Goal: Information Seeking & Learning: Check status

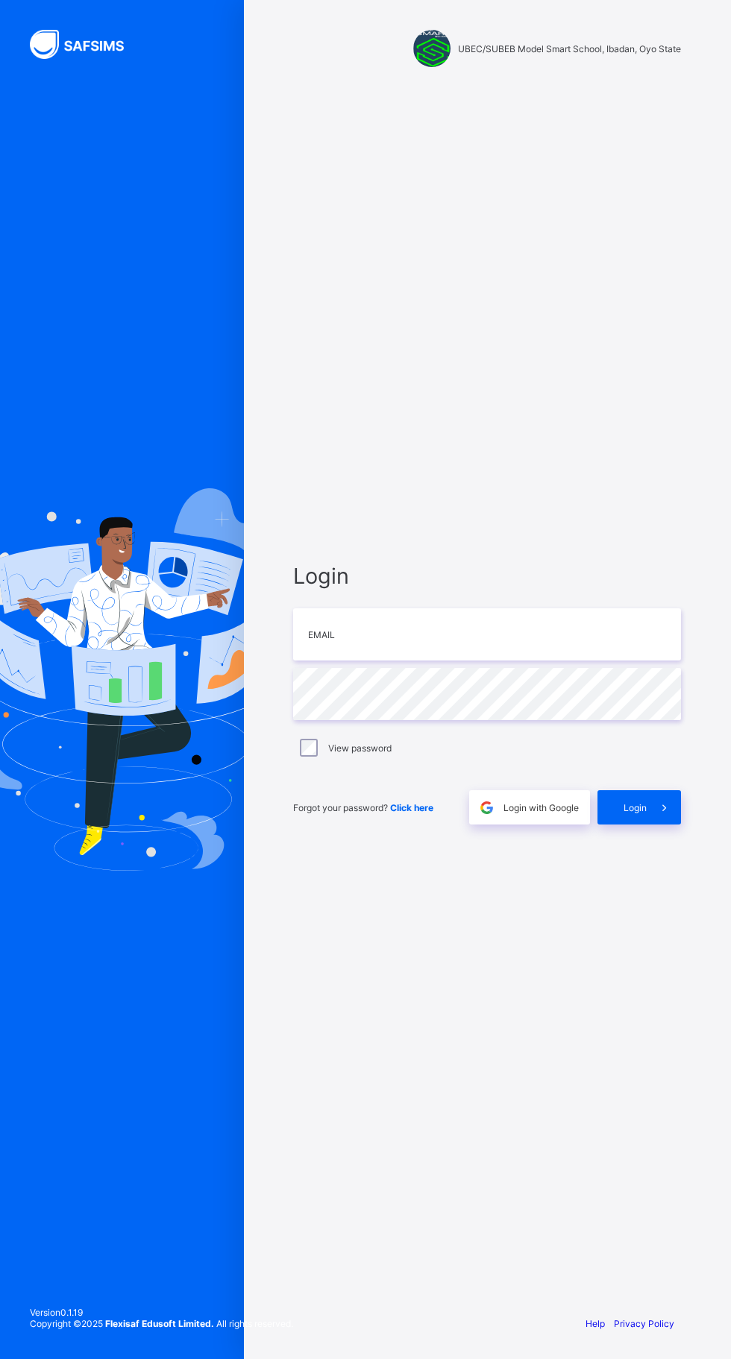
click at [64, 40] on img at bounding box center [86, 44] width 112 height 29
click at [485, 661] on input "email" at bounding box center [487, 634] width 388 height 52
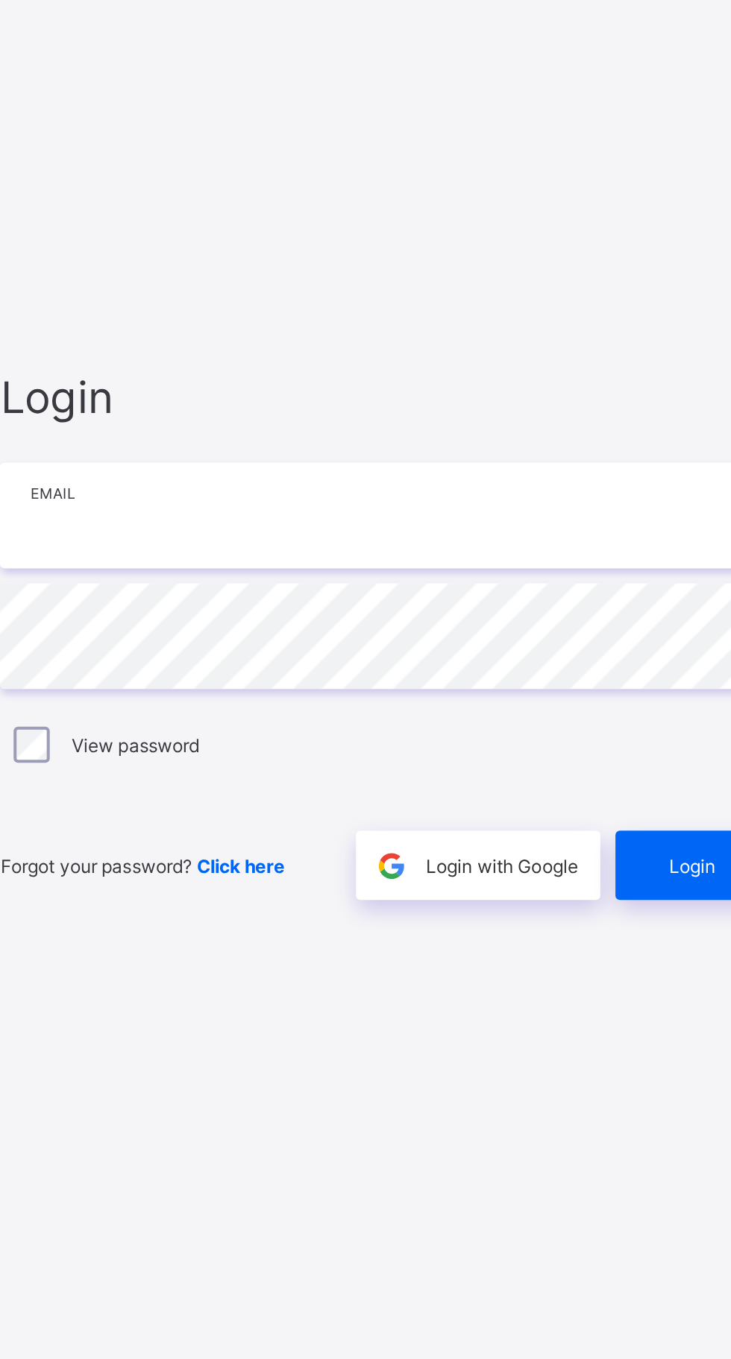
click at [477, 661] on input "email" at bounding box center [487, 634] width 388 height 52
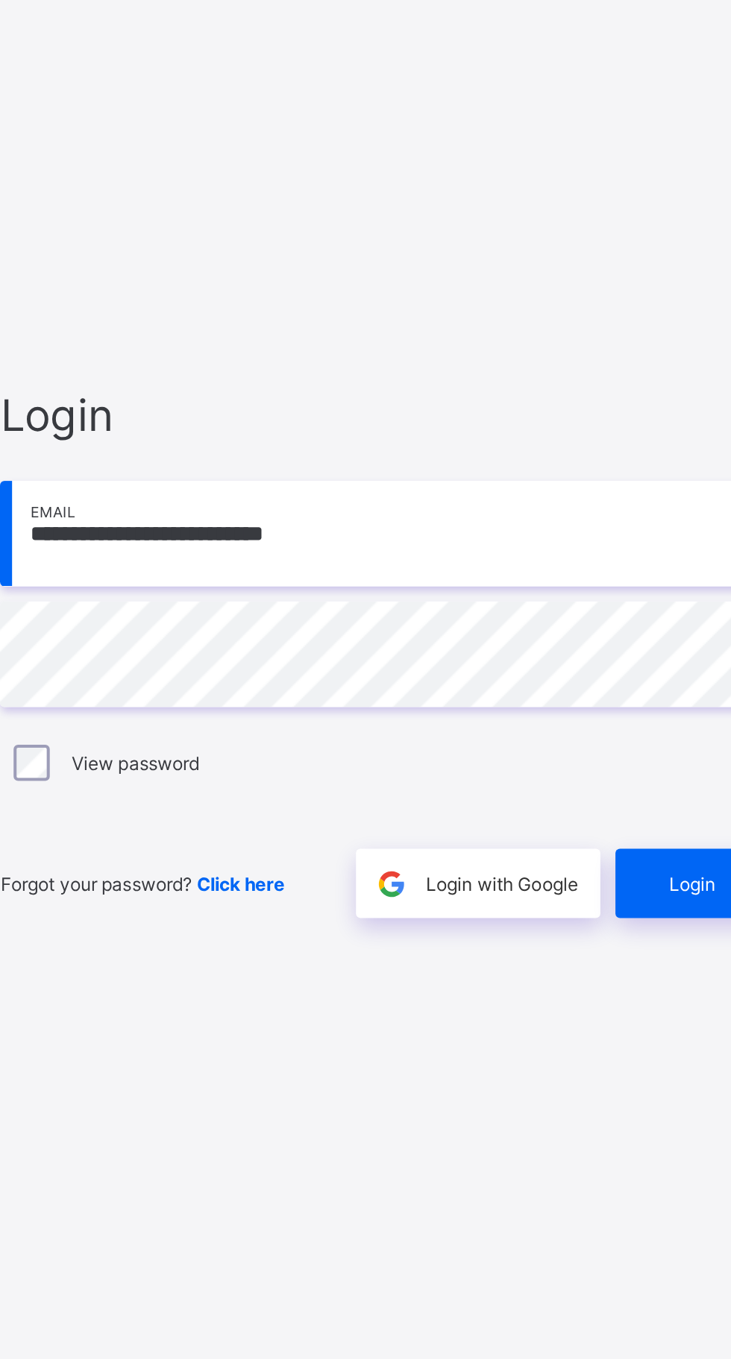
scroll to position [9, 0]
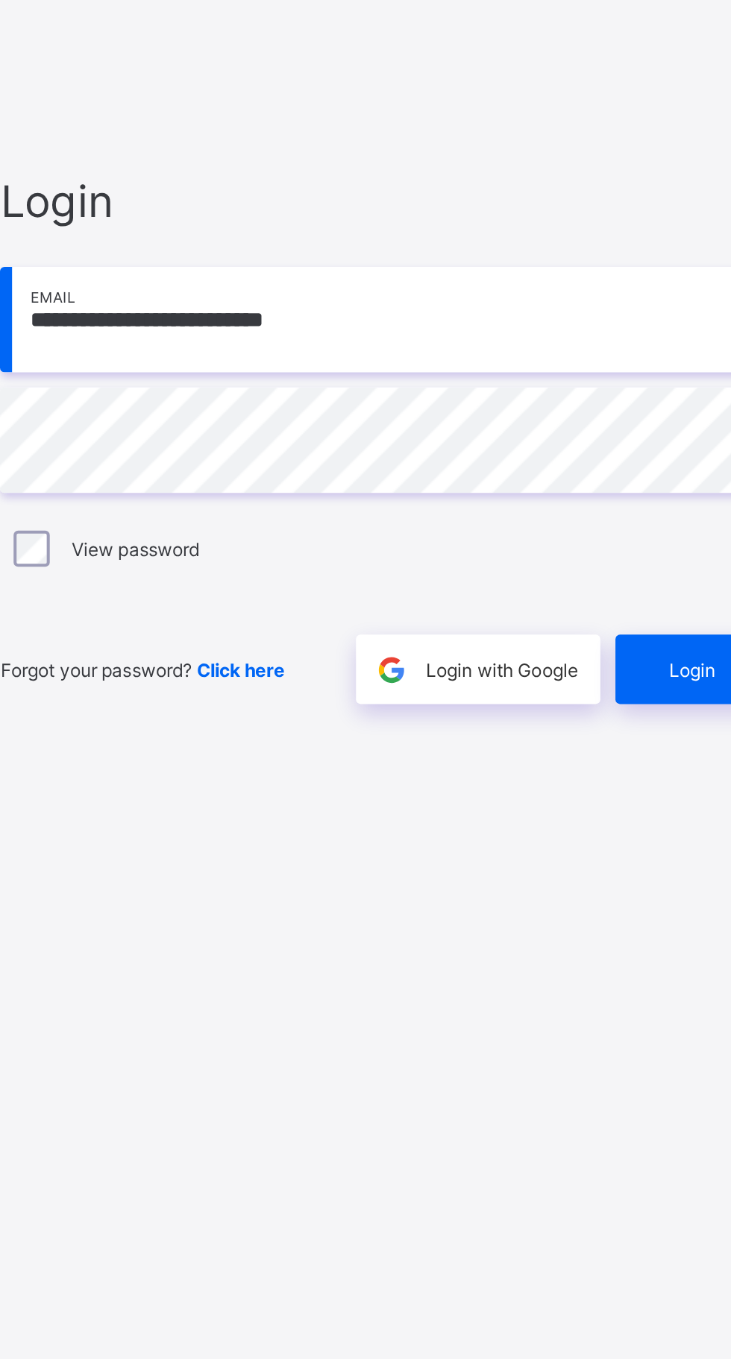
type input "**********"
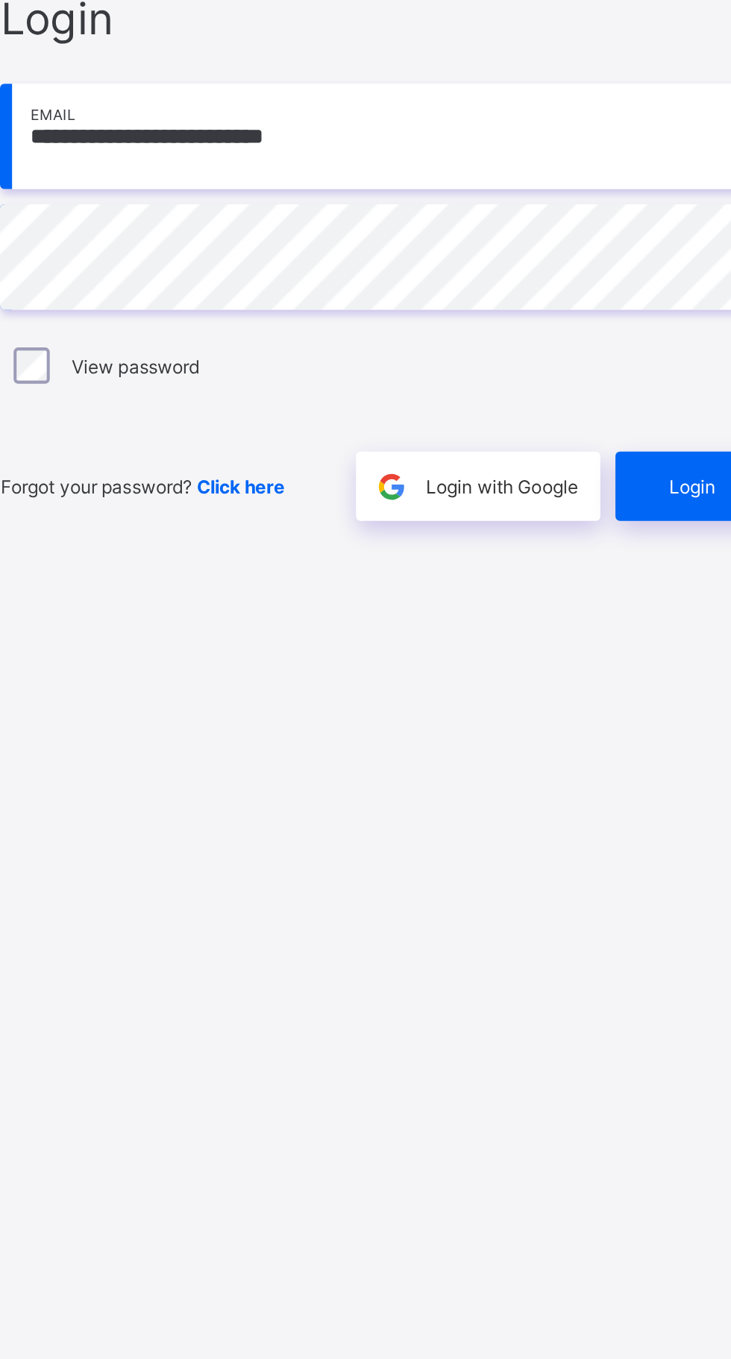
click at [629, 813] on span "Login" at bounding box center [634, 807] width 23 height 11
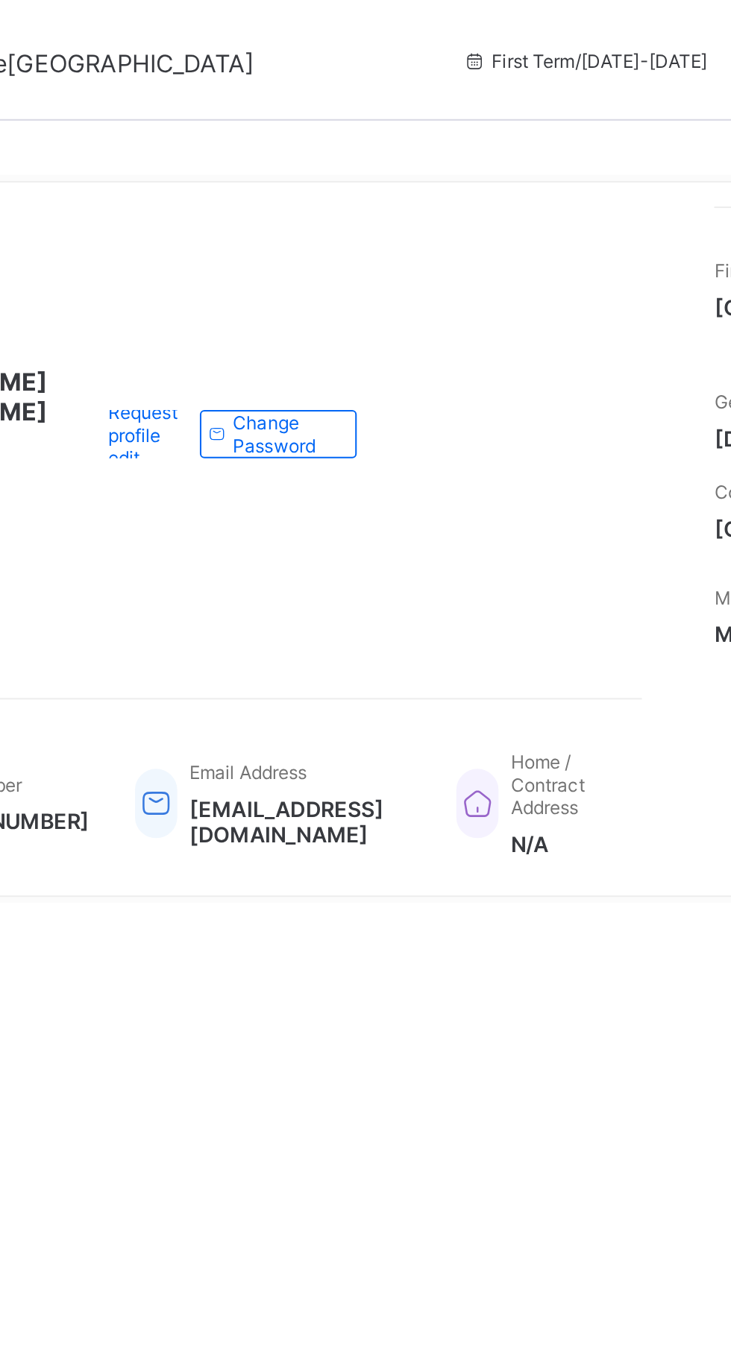
click at [611, 283] on div "[PERSON_NAME] [PERSON_NAME] Active Request profile edit Change email Change Pas…" at bounding box center [407, 214] width 409 height 225
click at [611, 406] on div "Phone Number [PHONE_NUMBER] Email Address [EMAIL_ADDRESS][DOMAIN_NAME] Home / C…" at bounding box center [407, 388] width 409 height 86
click at [611, 426] on div "Phone Number [PHONE_NUMBER] Email Address [EMAIL_ADDRESS][DOMAIN_NAME] Home / C…" at bounding box center [407, 397] width 409 height 67
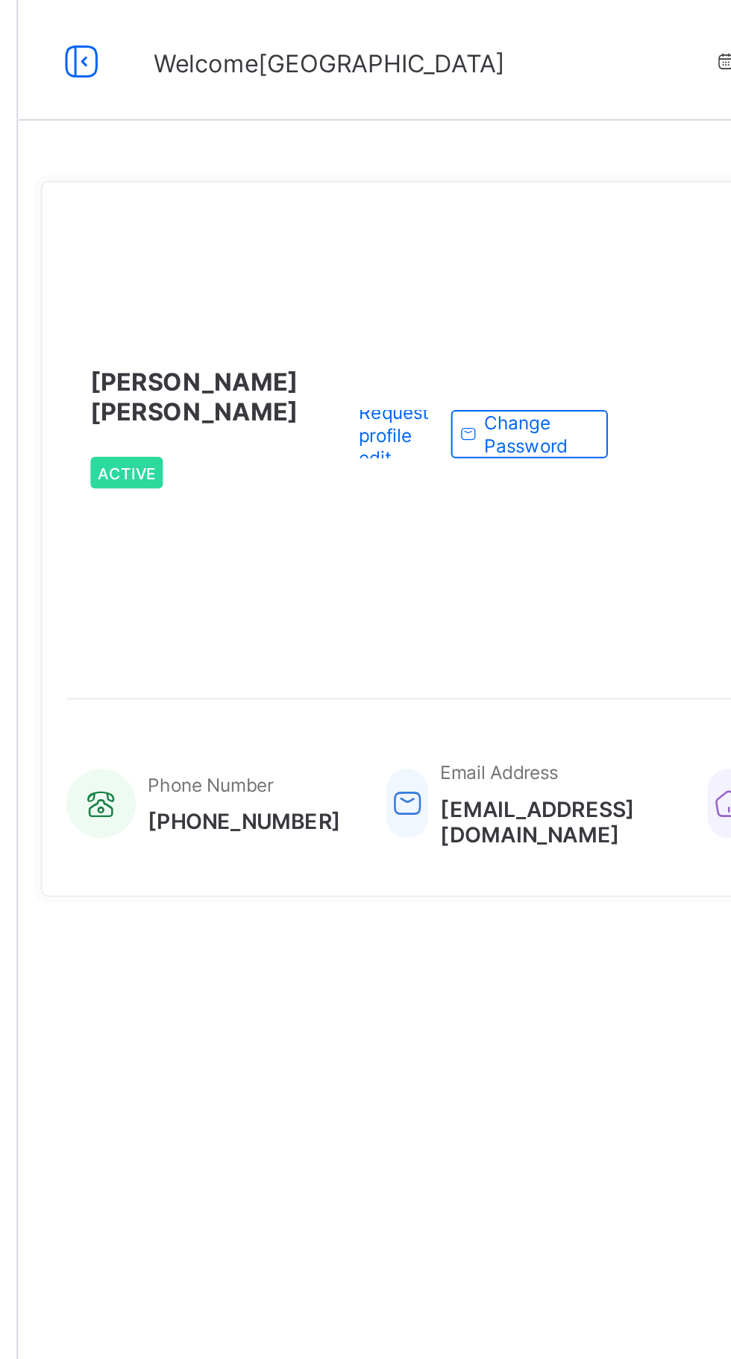
click at [523, 30] on span "First Term / [DATE]-[DATE]" at bounding box center [584, 30] width 122 height 11
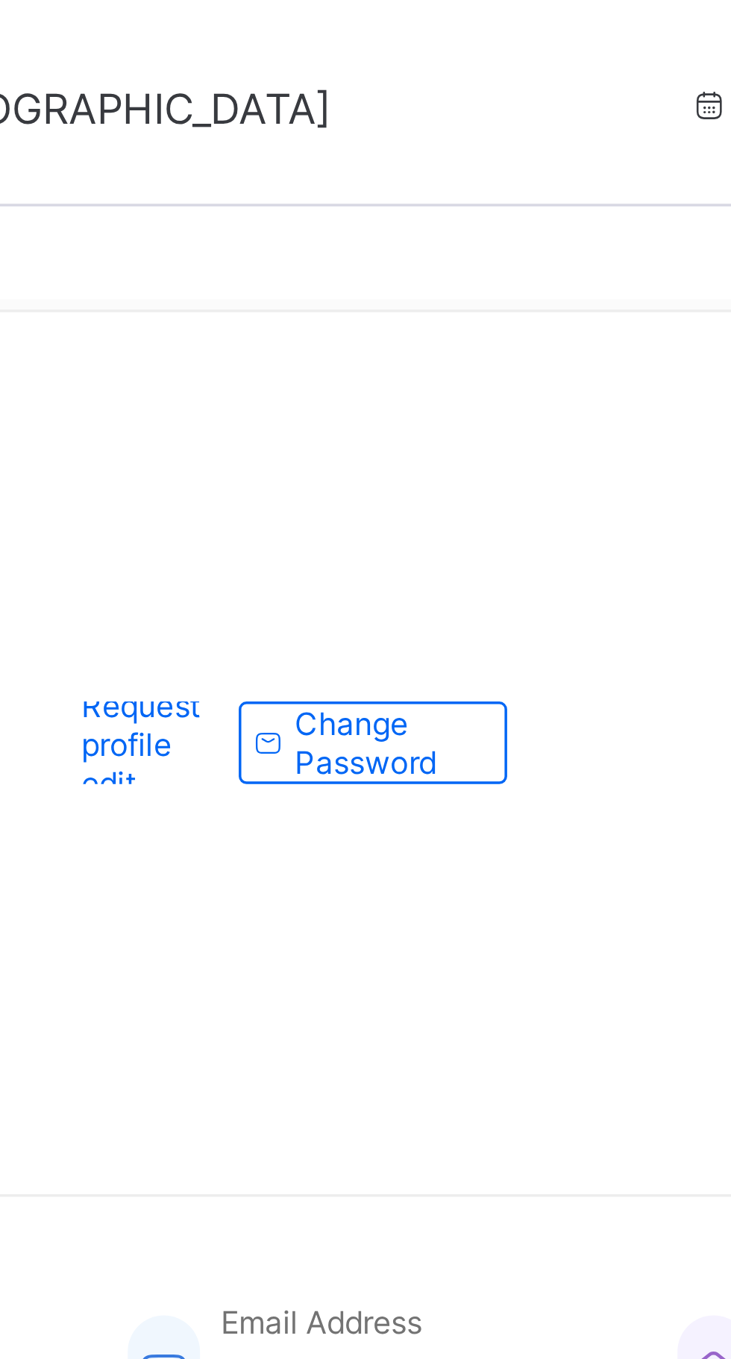
click at [458, 226] on span "Change Password" at bounding box center [433, 215] width 49 height 22
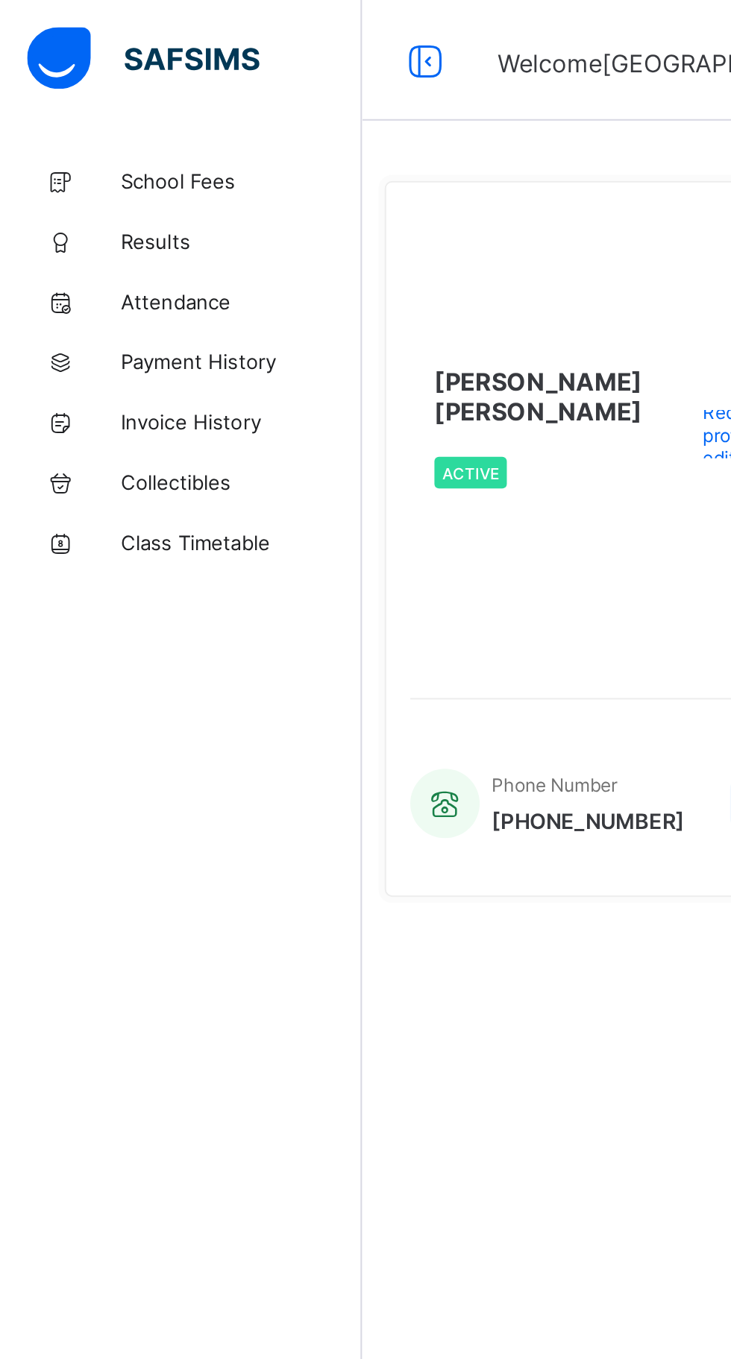
click at [77, 110] on link "Results" at bounding box center [89, 119] width 179 height 30
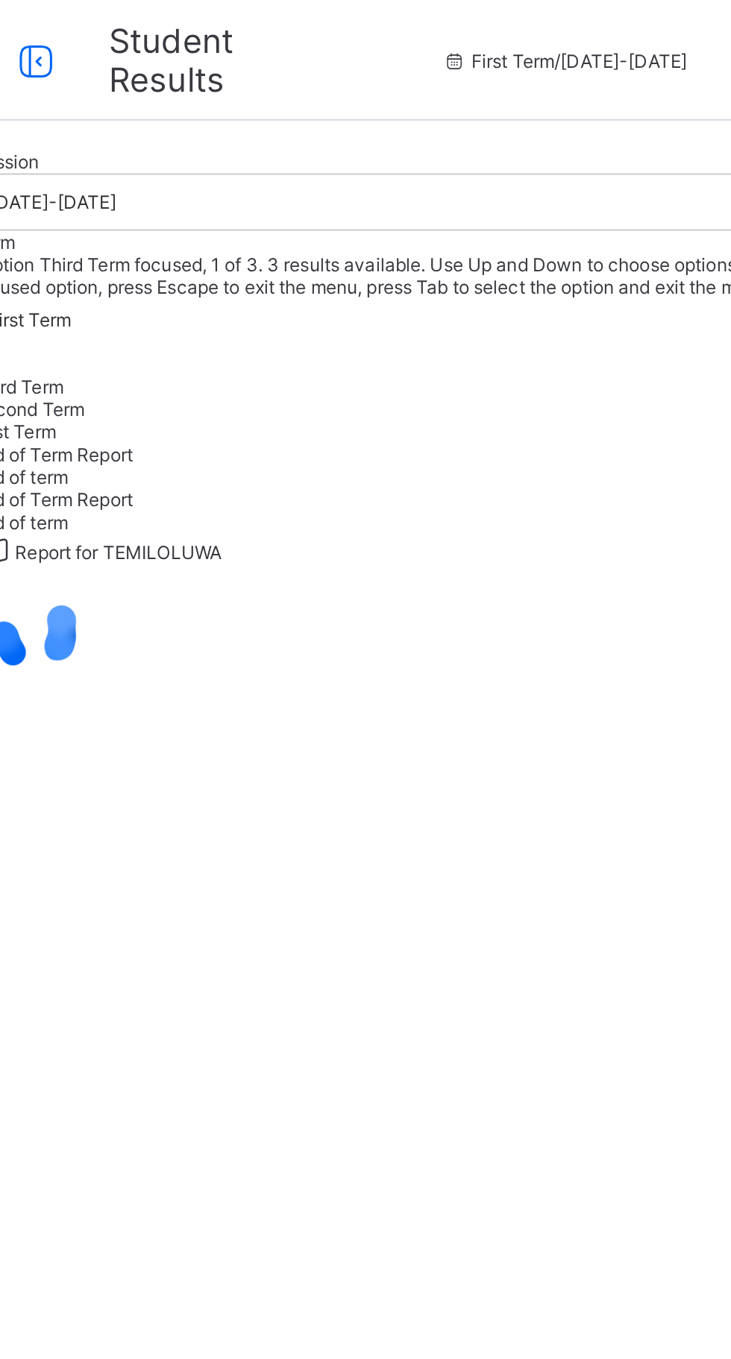
click at [226, 242] on span "End of term" at bounding box center [202, 235] width 47 height 11
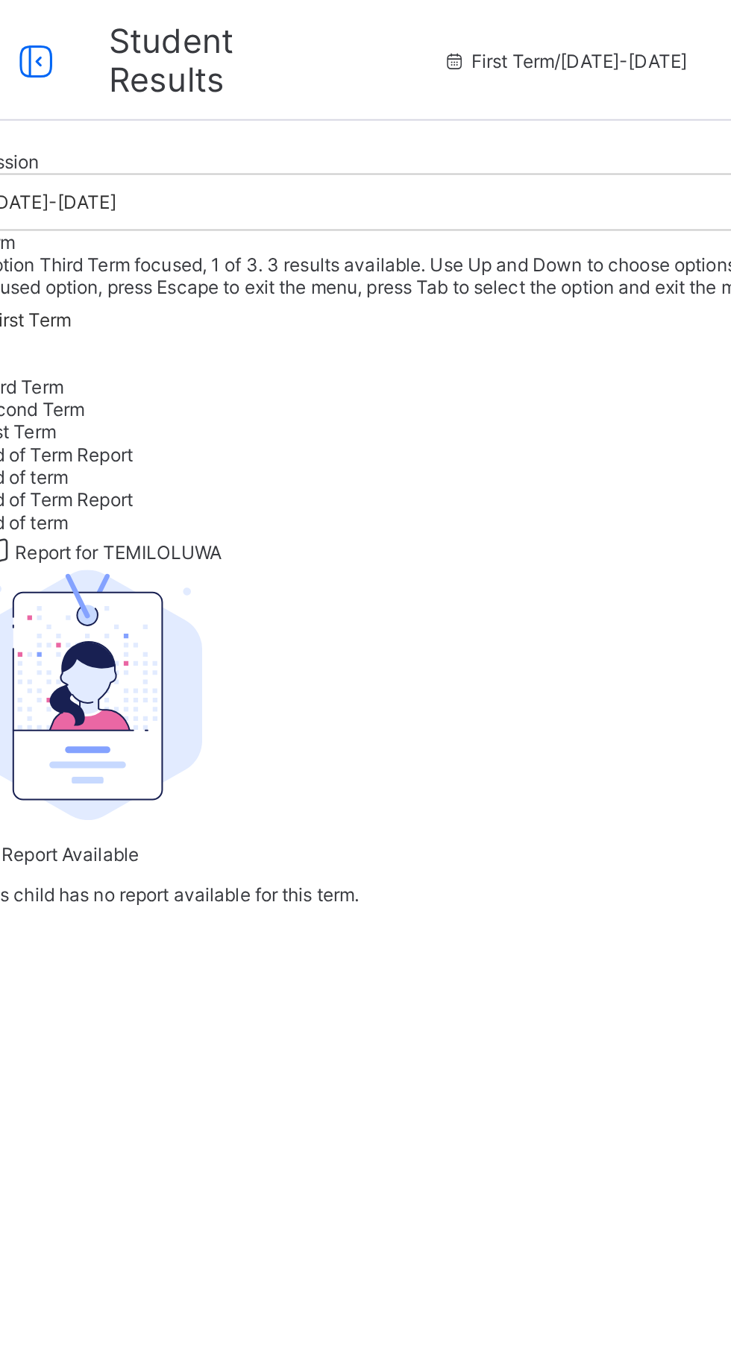
click at [444, 197] on div "Third Term" at bounding box center [455, 191] width 552 height 11
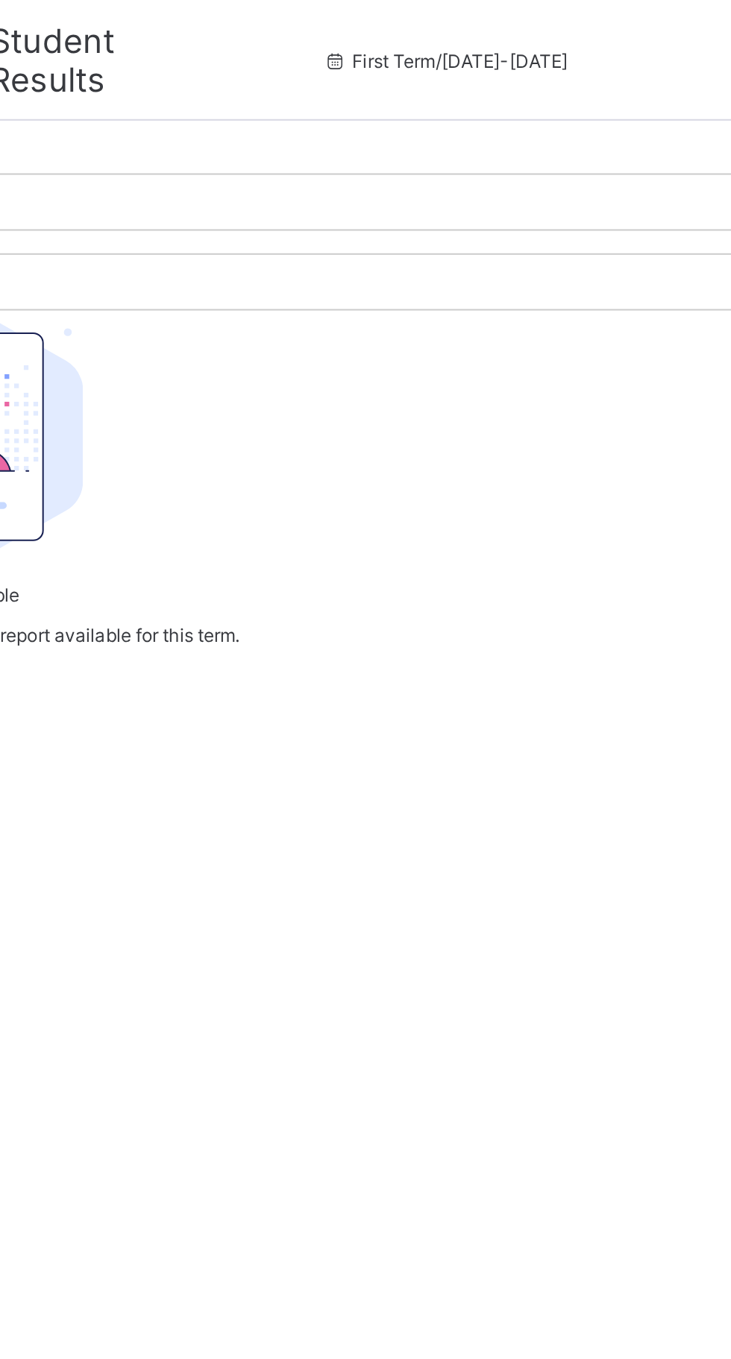
click at [411, 35] on span "First Term / [DATE]-[DATE]" at bounding box center [472, 30] width 122 height 11
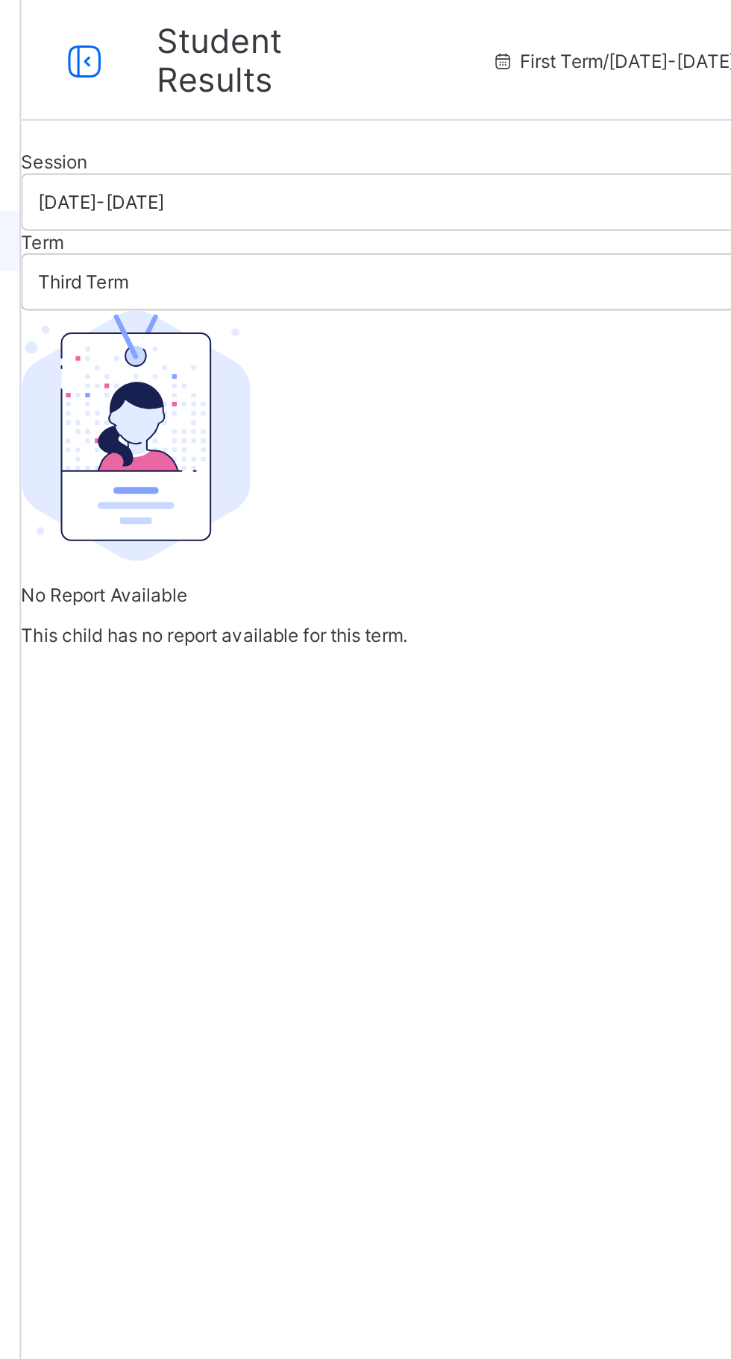
click at [411, 26] on span "First Term / [DATE]-[DATE]" at bounding box center [472, 30] width 122 height 11
click at [411, 33] on icon at bounding box center [417, 30] width 13 height 11
click at [442, 31] on span "First Term / [DATE]-[DATE]" at bounding box center [472, 30] width 122 height 11
click at [467, 33] on span "First Term / [DATE]-[DATE]" at bounding box center [472, 30] width 122 height 11
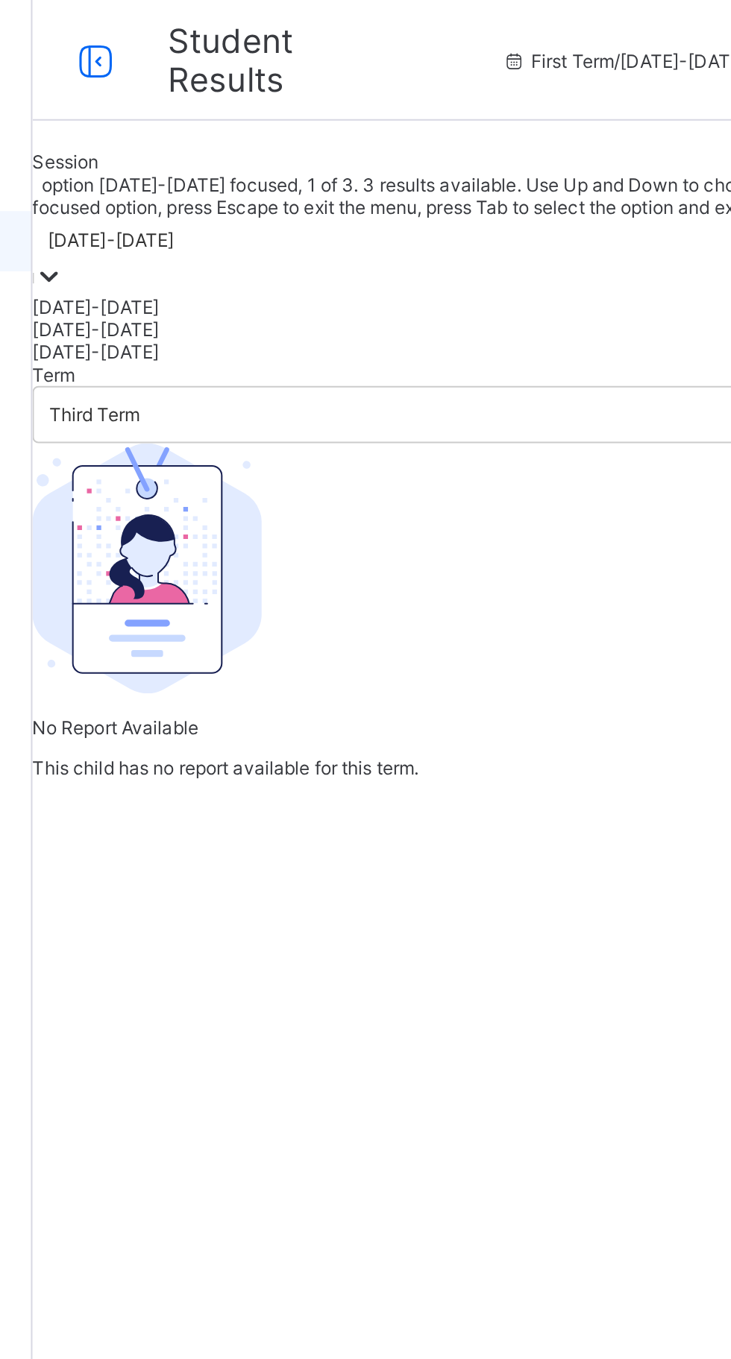
click at [268, 169] on div "[DATE]-[DATE]" at bounding box center [455, 162] width 552 height 11
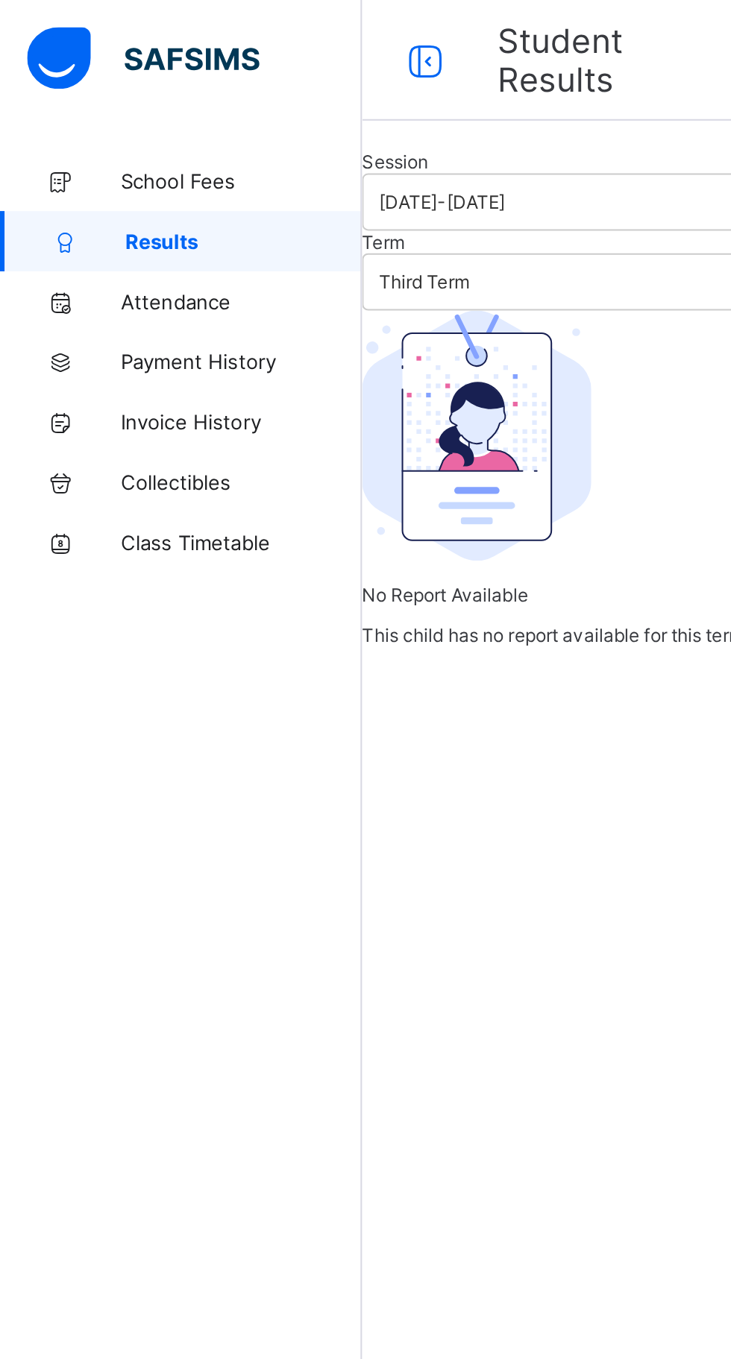
click at [116, 115] on span "Results" at bounding box center [120, 119] width 117 height 12
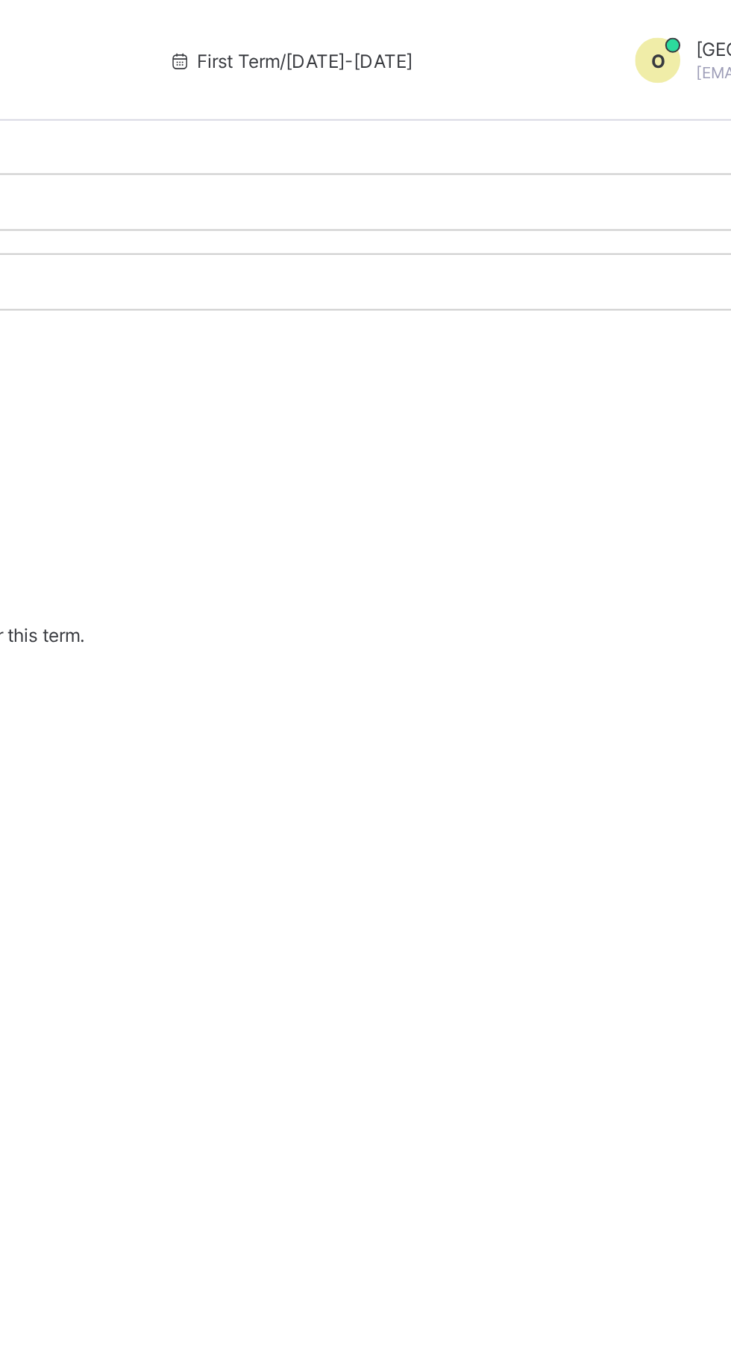
click at [473, 300] on p "No Report Available" at bounding box center [455, 294] width 552 height 11
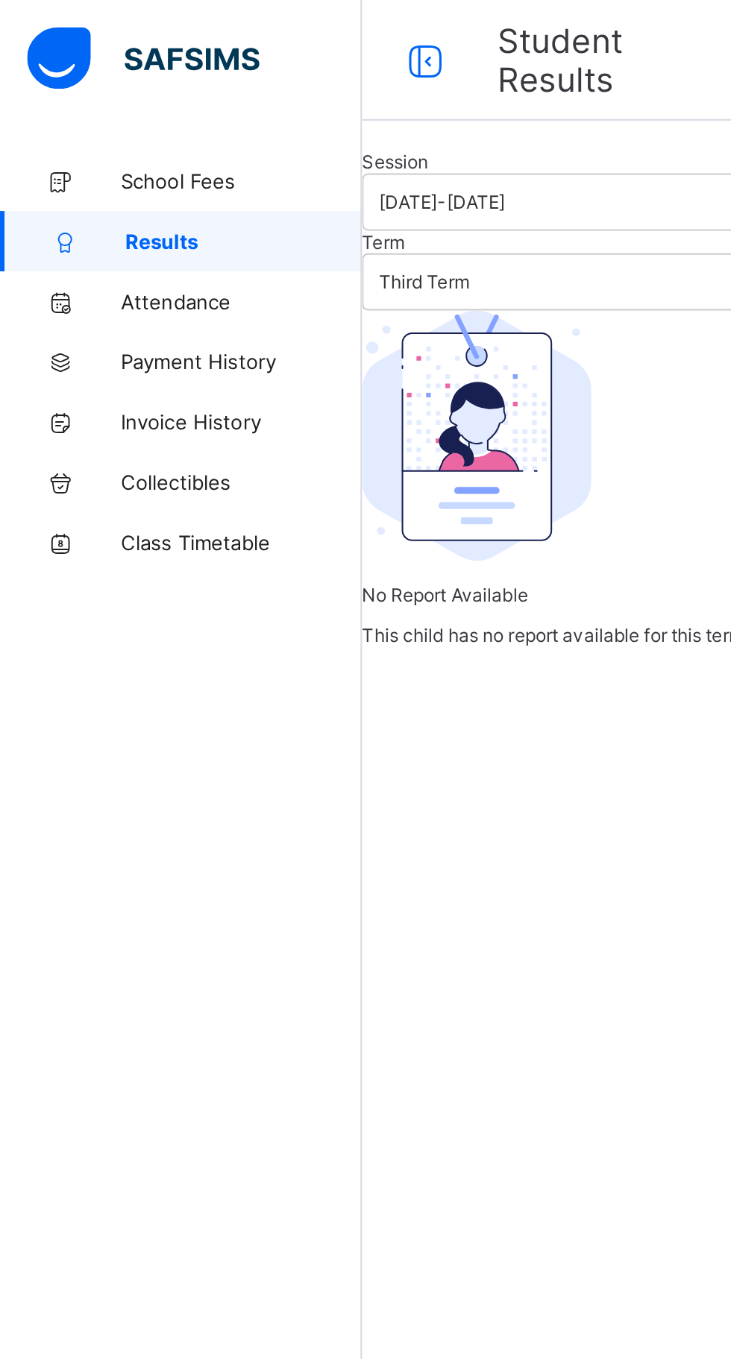
click at [103, 149] on span "Attendance" at bounding box center [119, 149] width 119 height 12
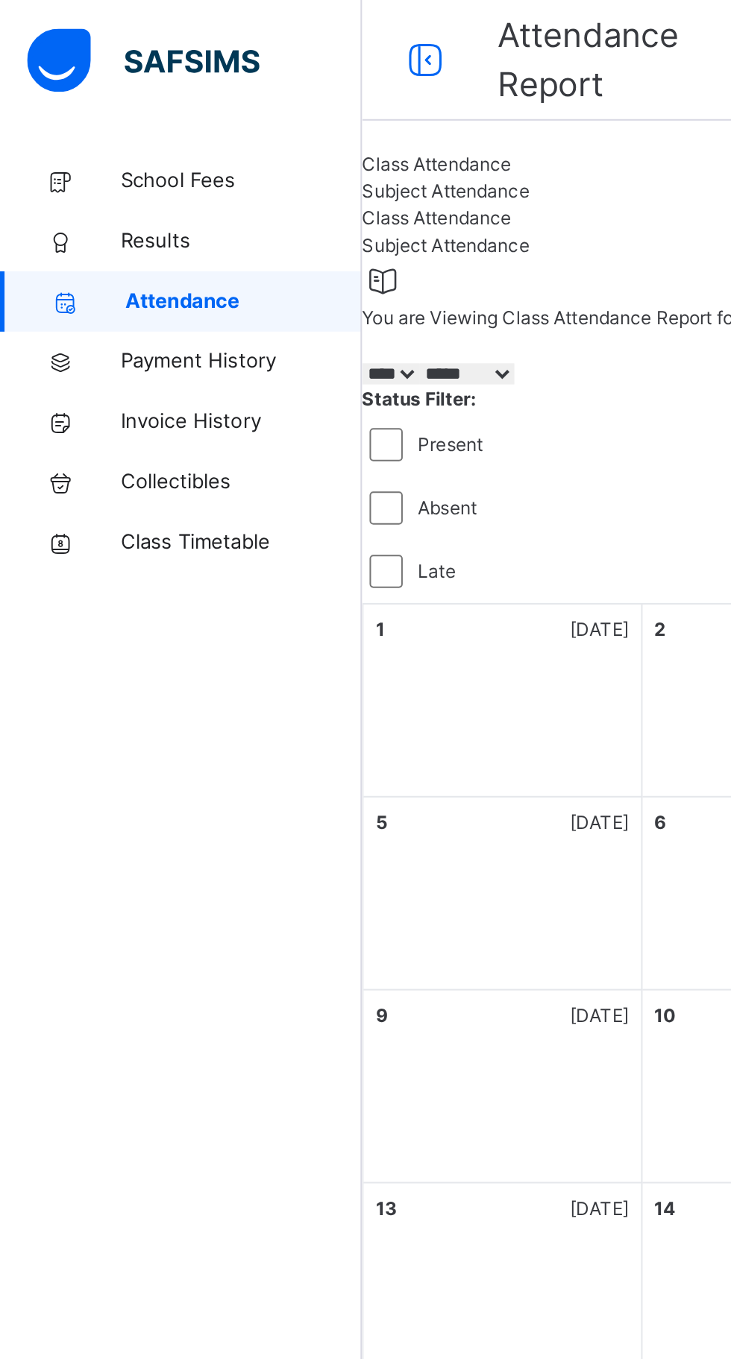
click at [86, 114] on span "Results" at bounding box center [119, 119] width 119 height 15
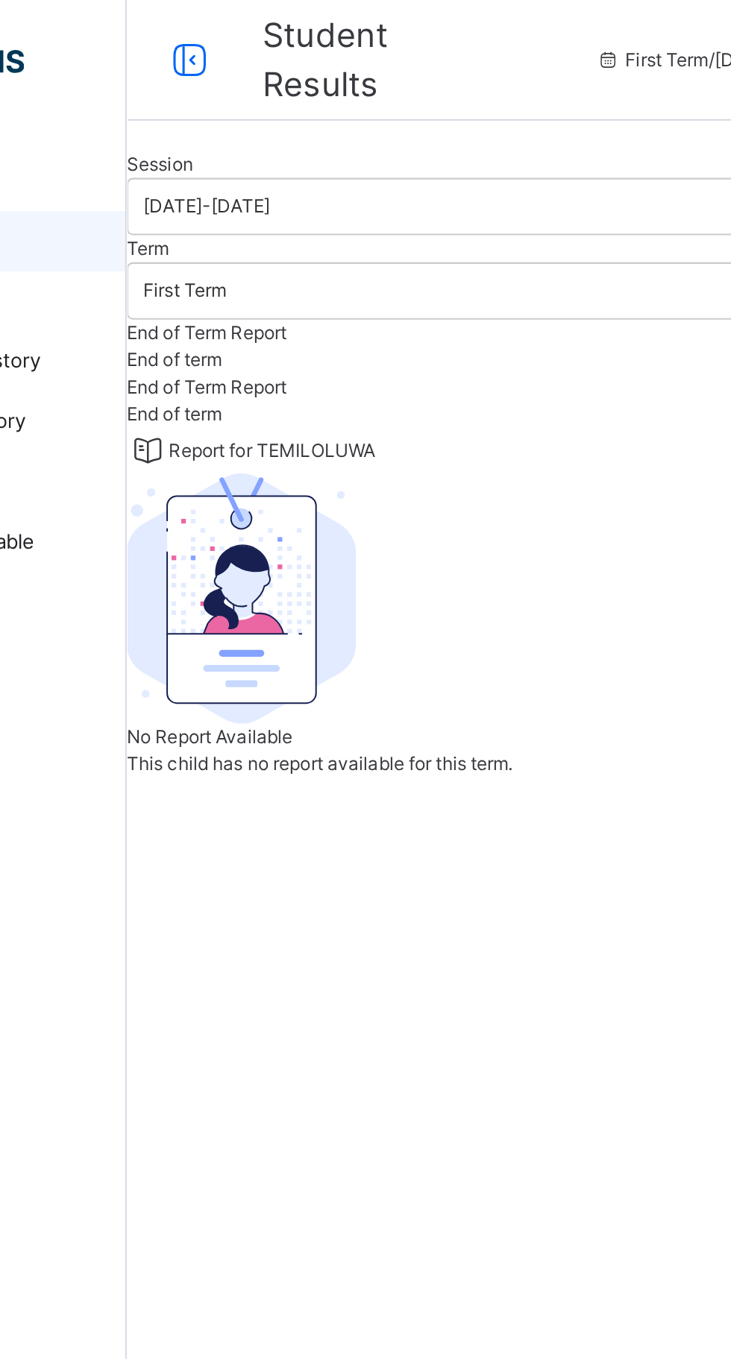
click at [257, 170] on span "End of Term Report" at bounding box center [218, 164] width 79 height 11
click at [226, 183] on span "End of term" at bounding box center [202, 177] width 47 height 11
click at [258, 170] on span "End of Term Report" at bounding box center [218, 164] width 79 height 11
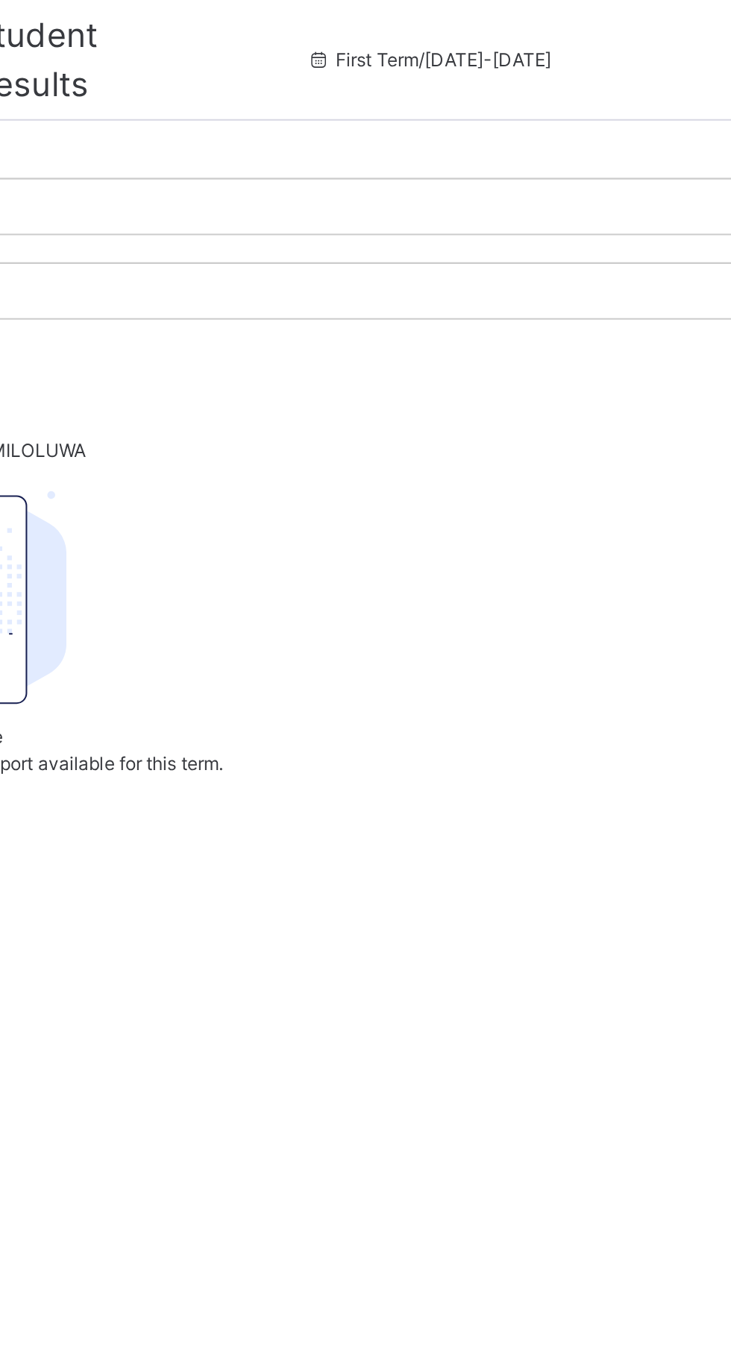
click at [468, 371] on p "No Report Available" at bounding box center [455, 364] width 552 height 13
click at [292, 358] on img at bounding box center [235, 296] width 113 height 124
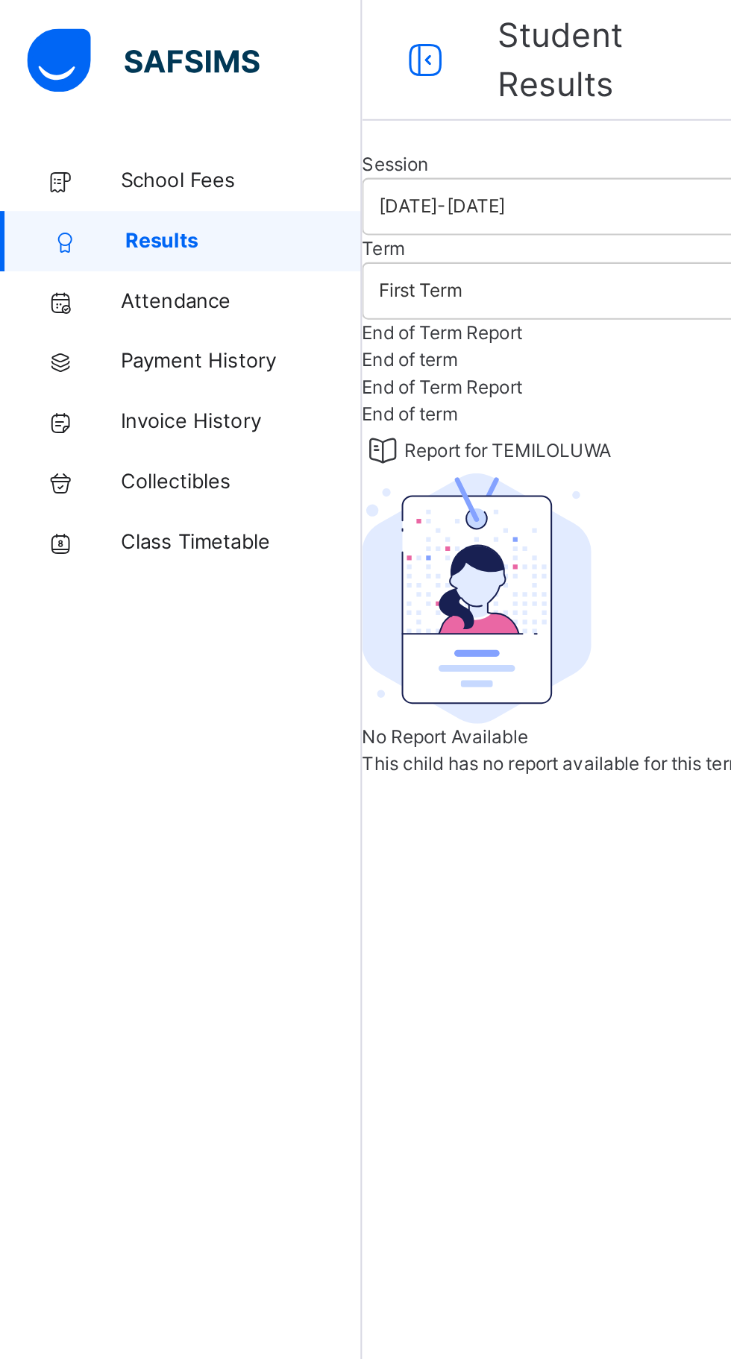
click at [39, 41] on img at bounding box center [70, 29] width 115 height 31
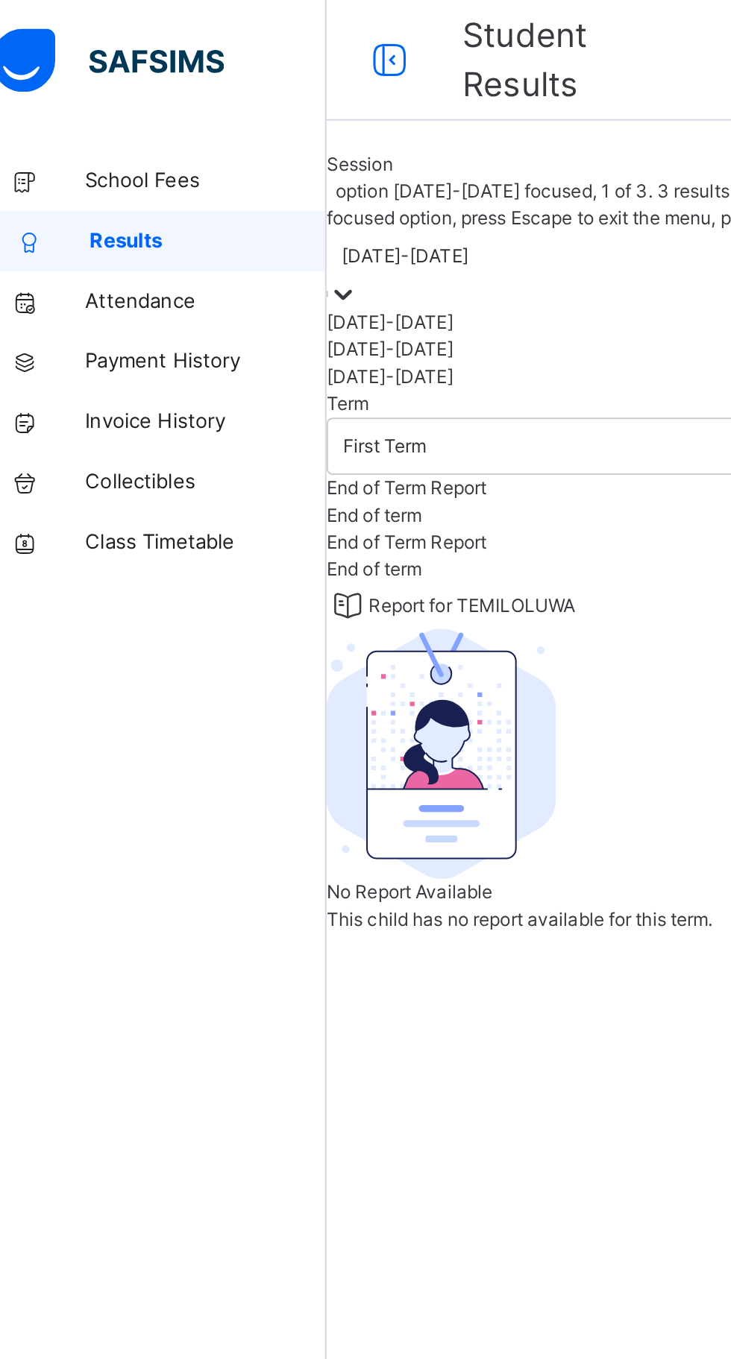
click at [307, 166] on div "[DATE]-[DATE]" at bounding box center [455, 159] width 552 height 13
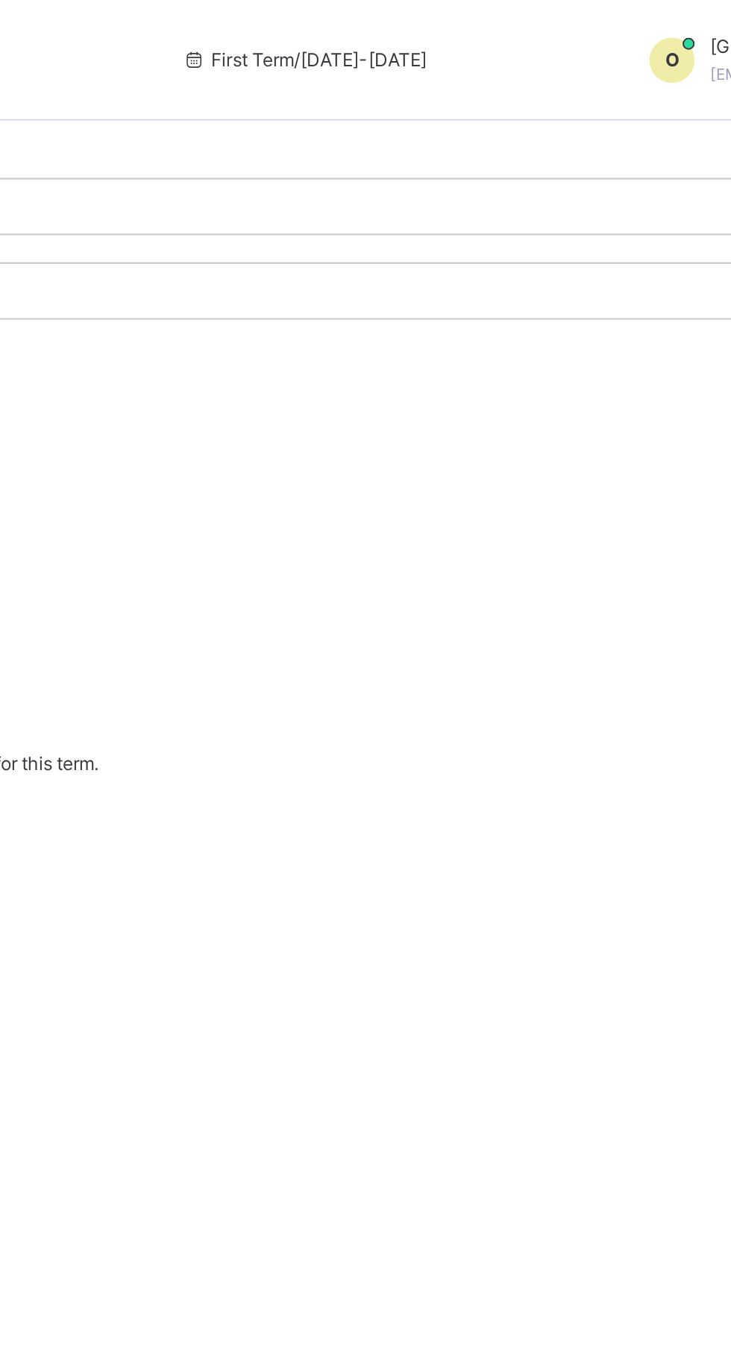
click at [642, 28] on div "O" at bounding box center [653, 30] width 22 height 22
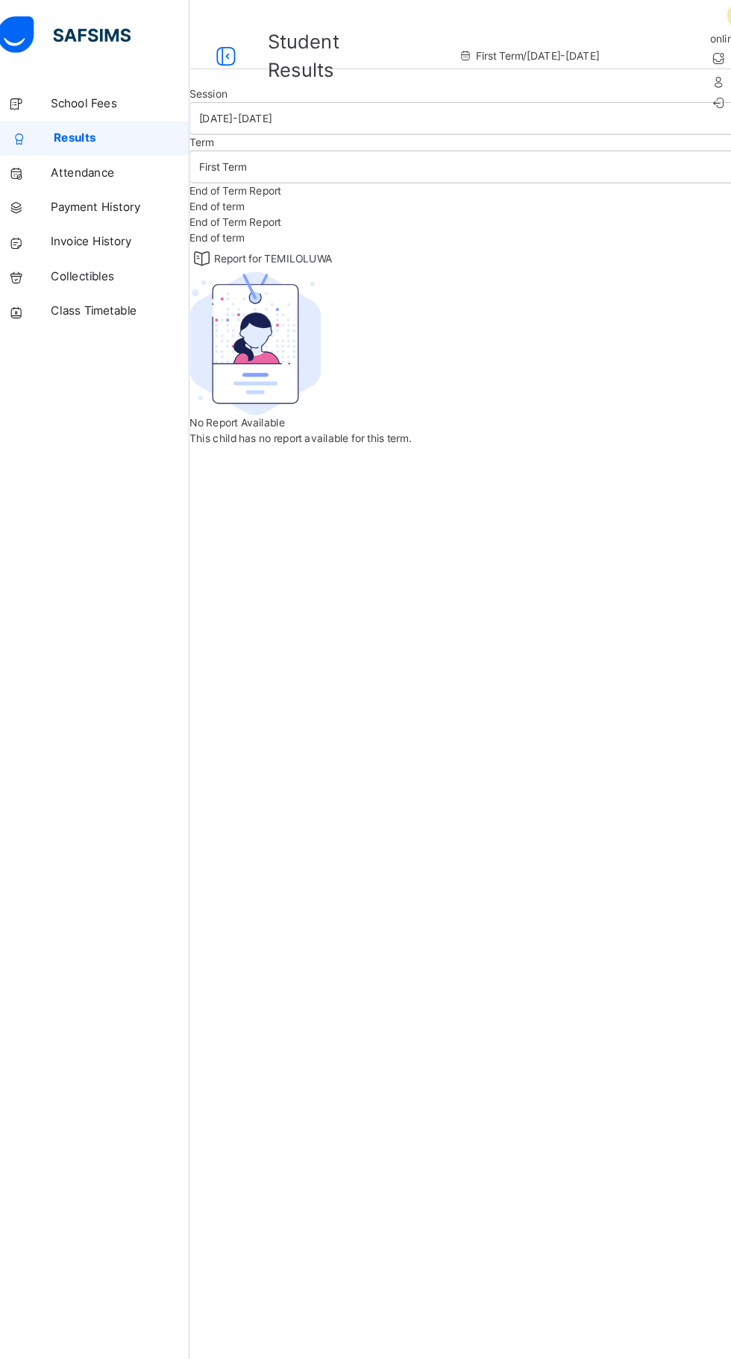
click at [118, 87] on span "School Fees" at bounding box center [119, 89] width 119 height 15
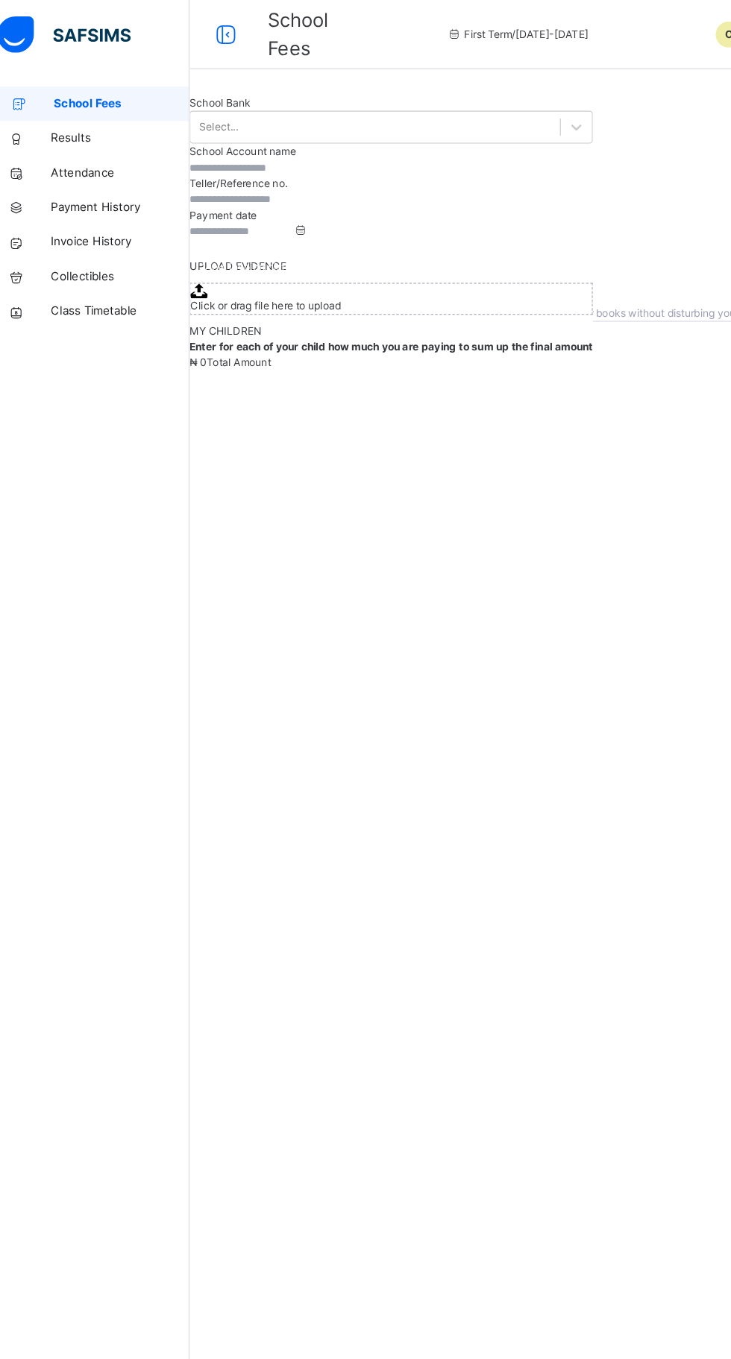
click at [121, 238] on span "Collectibles" at bounding box center [119, 238] width 119 height 15
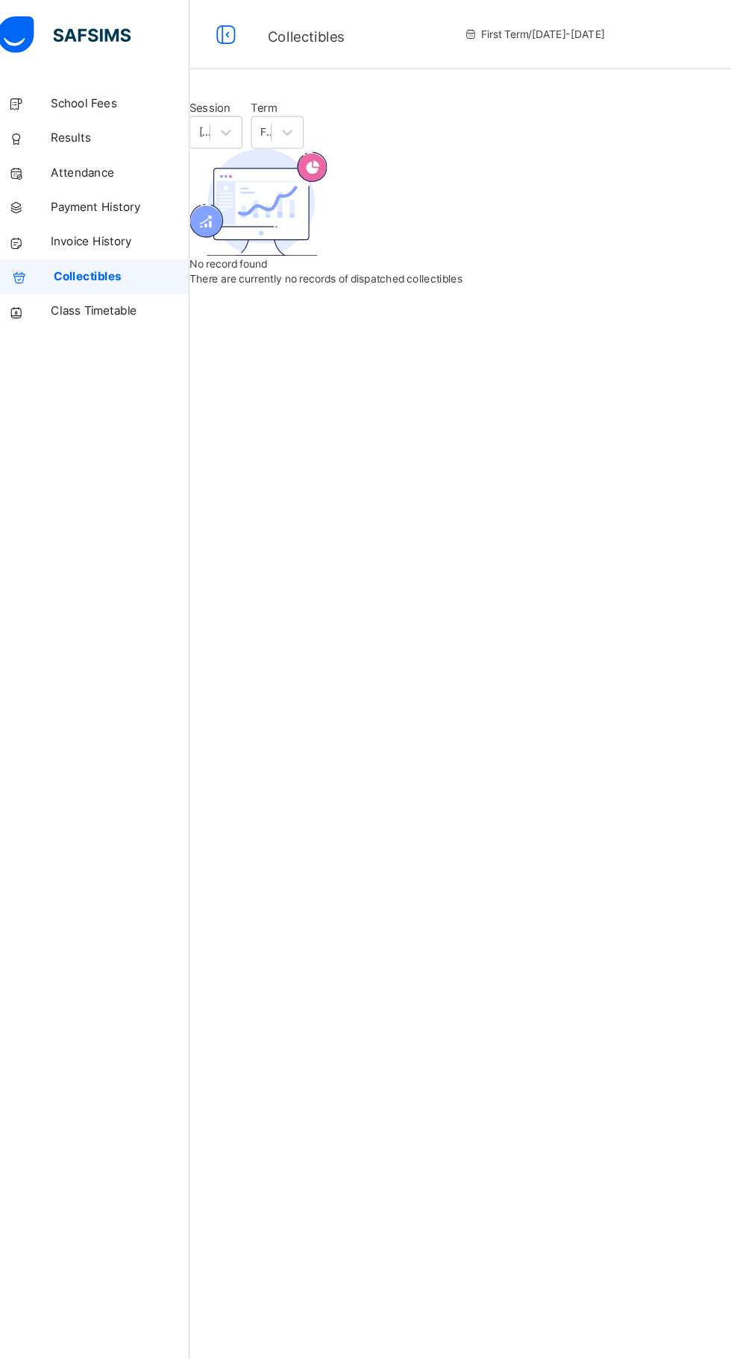
click at [98, 117] on span "Results" at bounding box center [119, 119] width 119 height 15
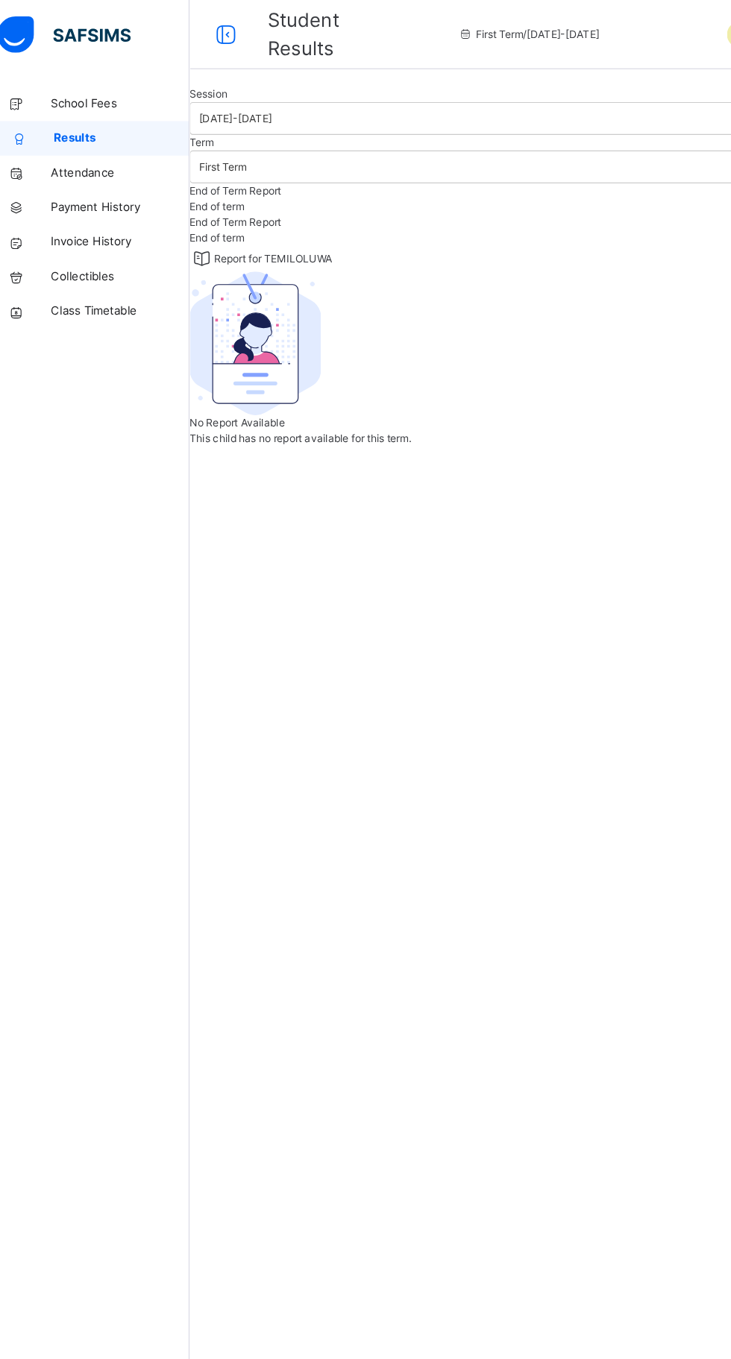
click at [226, 183] on span "End of term" at bounding box center [202, 177] width 47 height 11
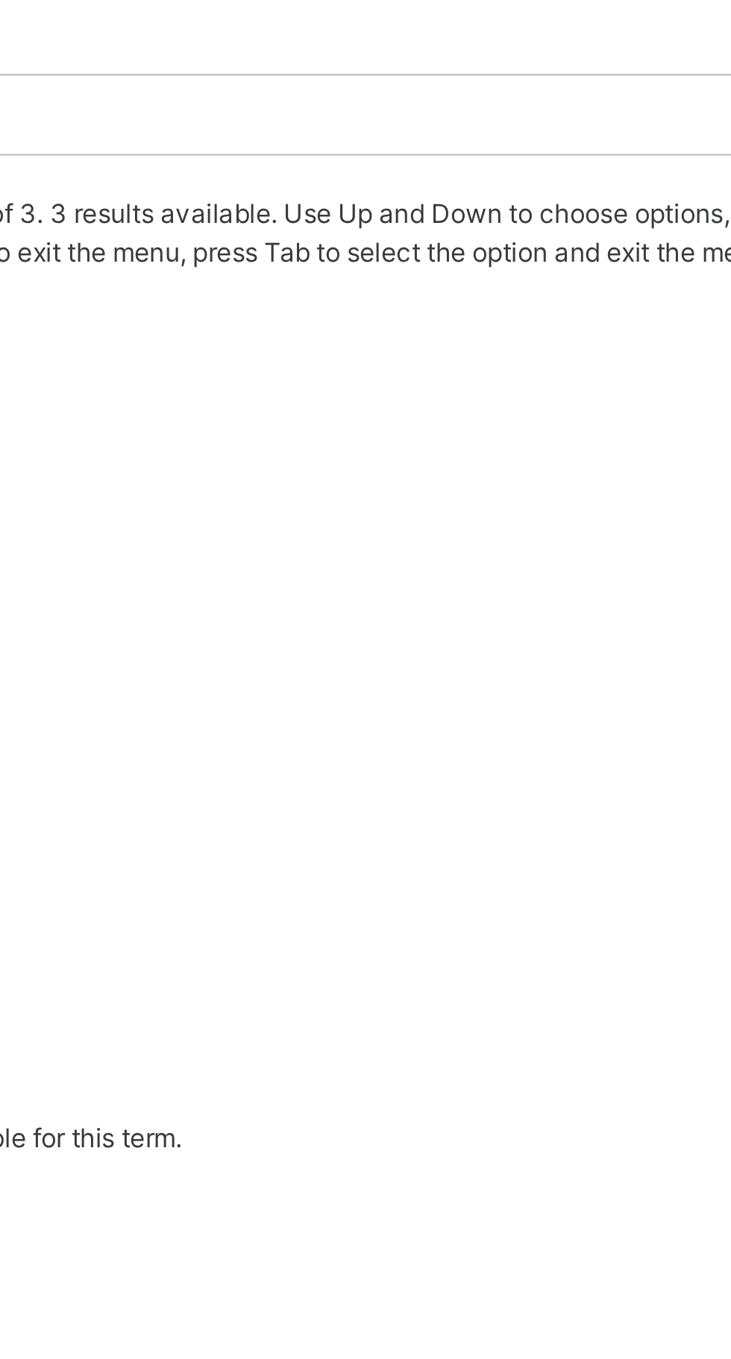
click at [448, 208] on div "Third Term" at bounding box center [455, 201] width 552 height 13
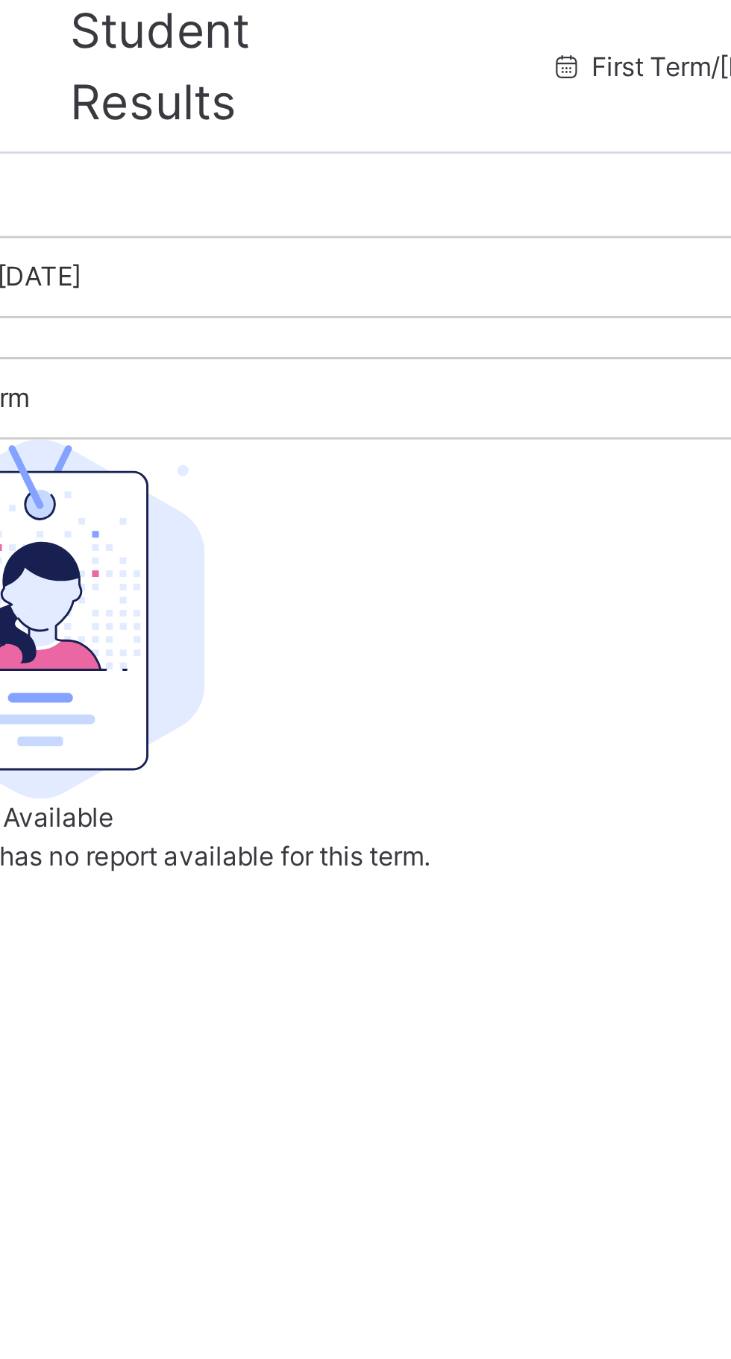
click at [341, 75] on div at bounding box center [455, 75] width 552 height 0
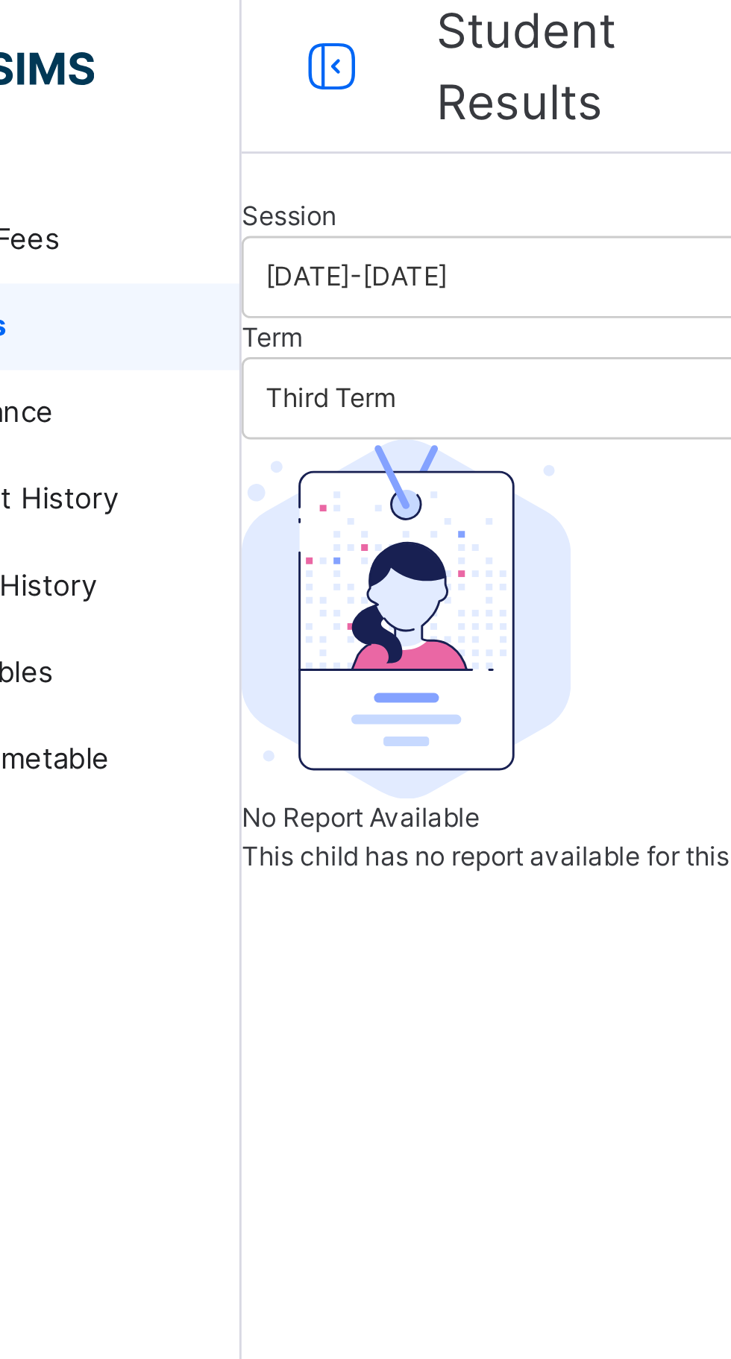
click at [220, 75] on div at bounding box center [455, 75] width 552 height 0
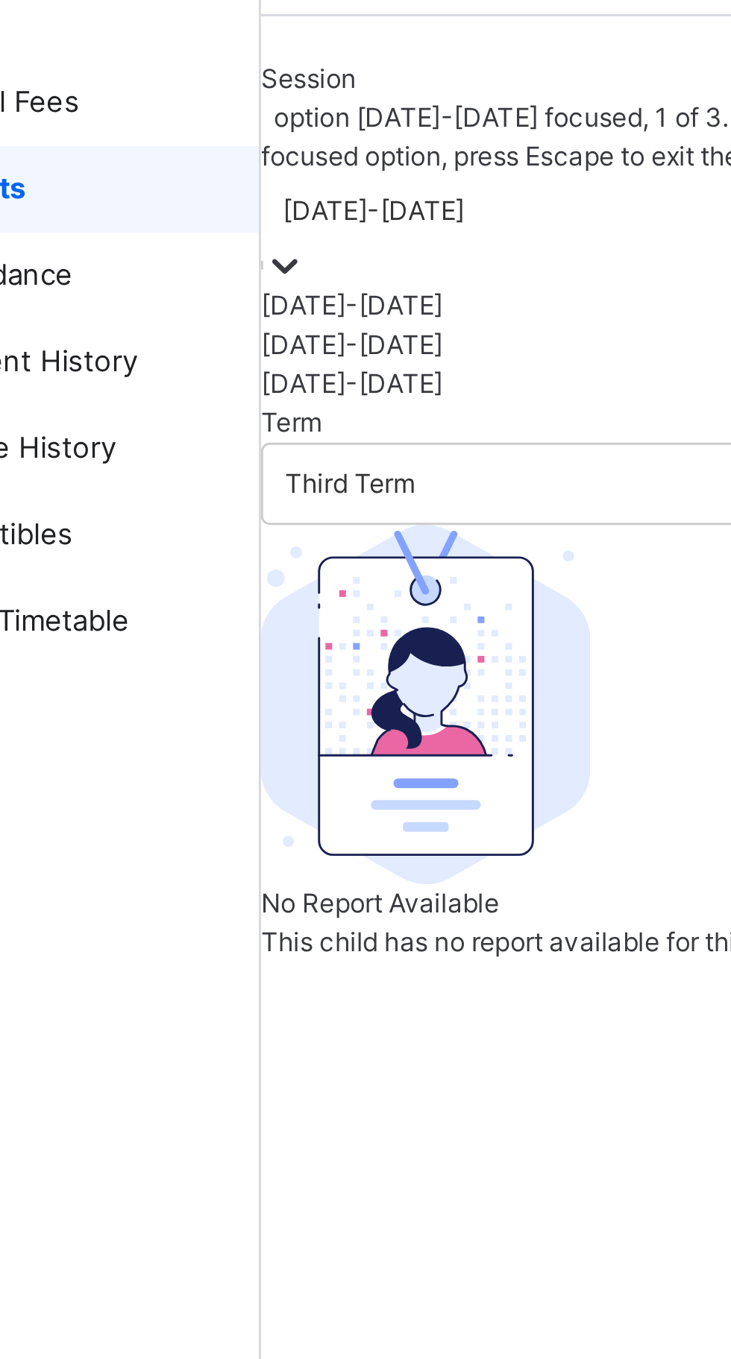
click at [245, 193] on div "[DATE]-[DATE]" at bounding box center [455, 186] width 552 height 13
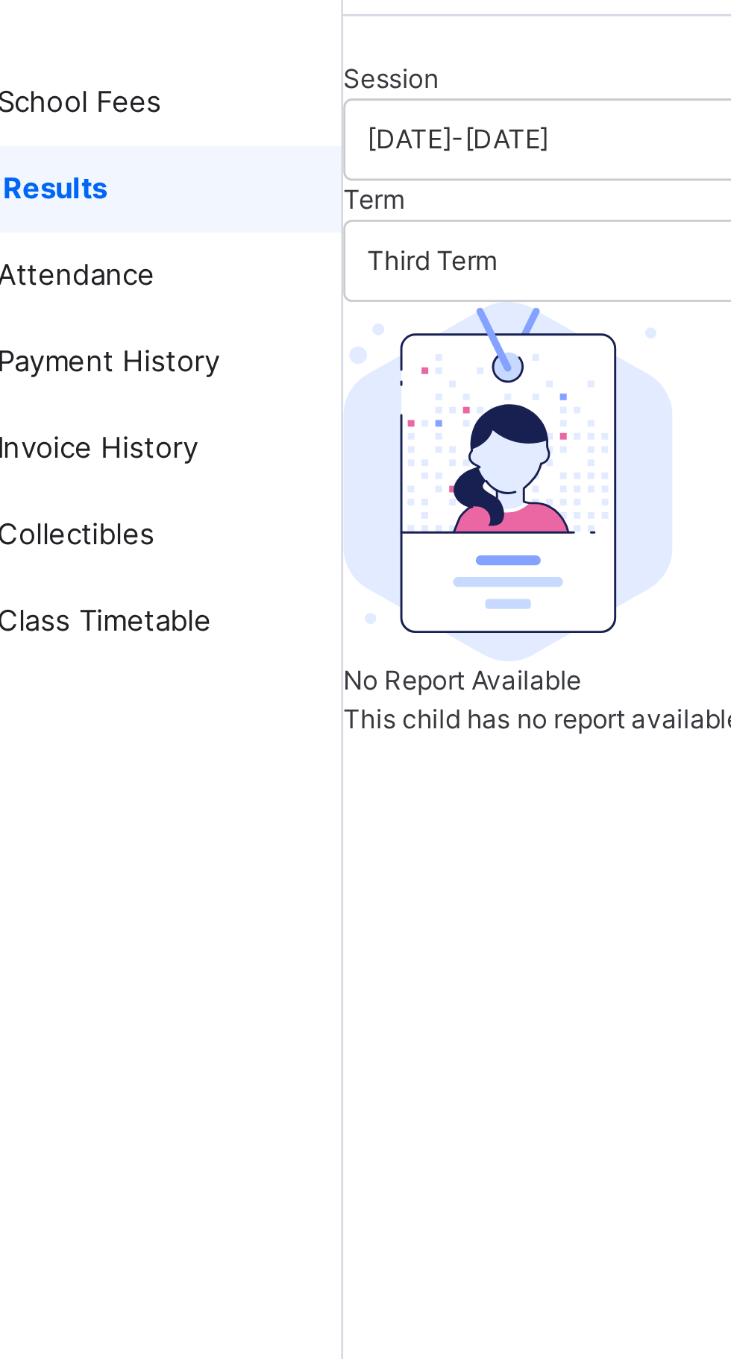
click at [130, 119] on span "Results" at bounding box center [120, 119] width 117 height 15
click at [133, 149] on span "Attendance" at bounding box center [119, 149] width 119 height 15
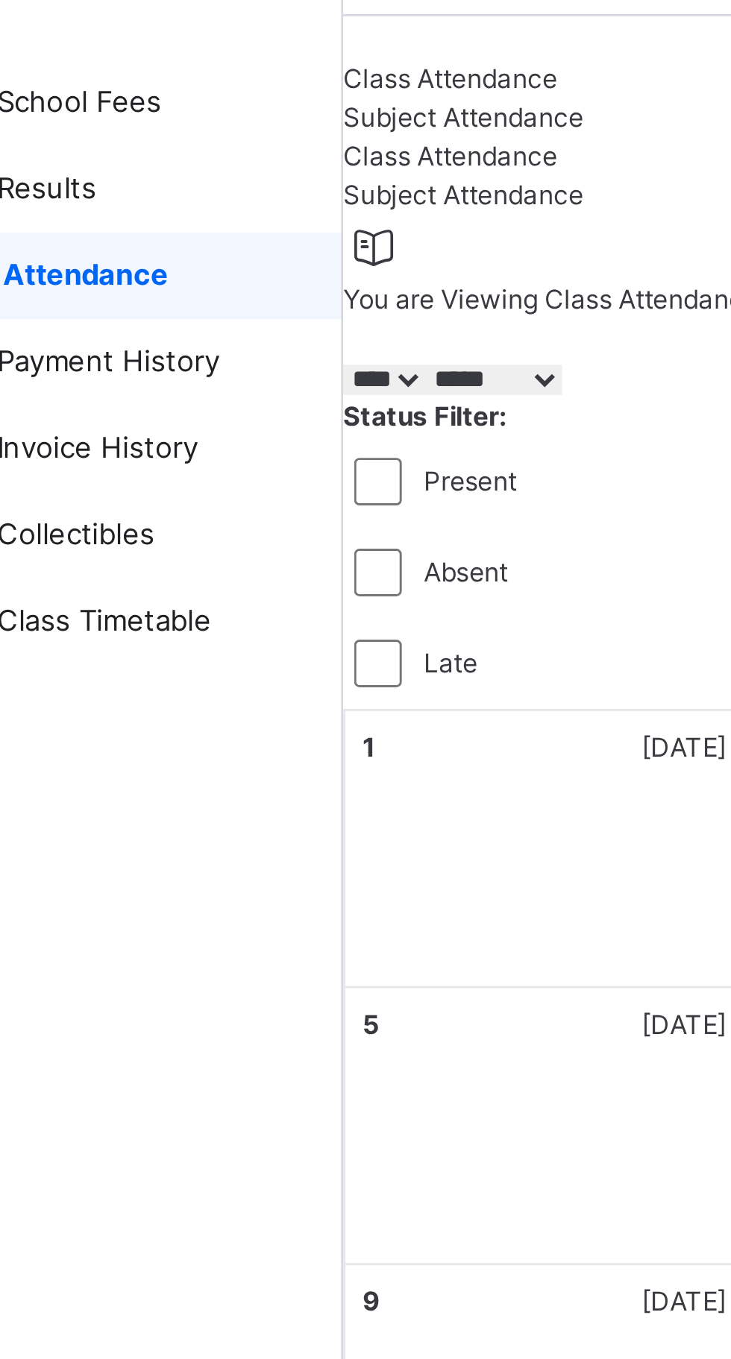
click at [142, 125] on span "Results" at bounding box center [119, 119] width 119 height 15
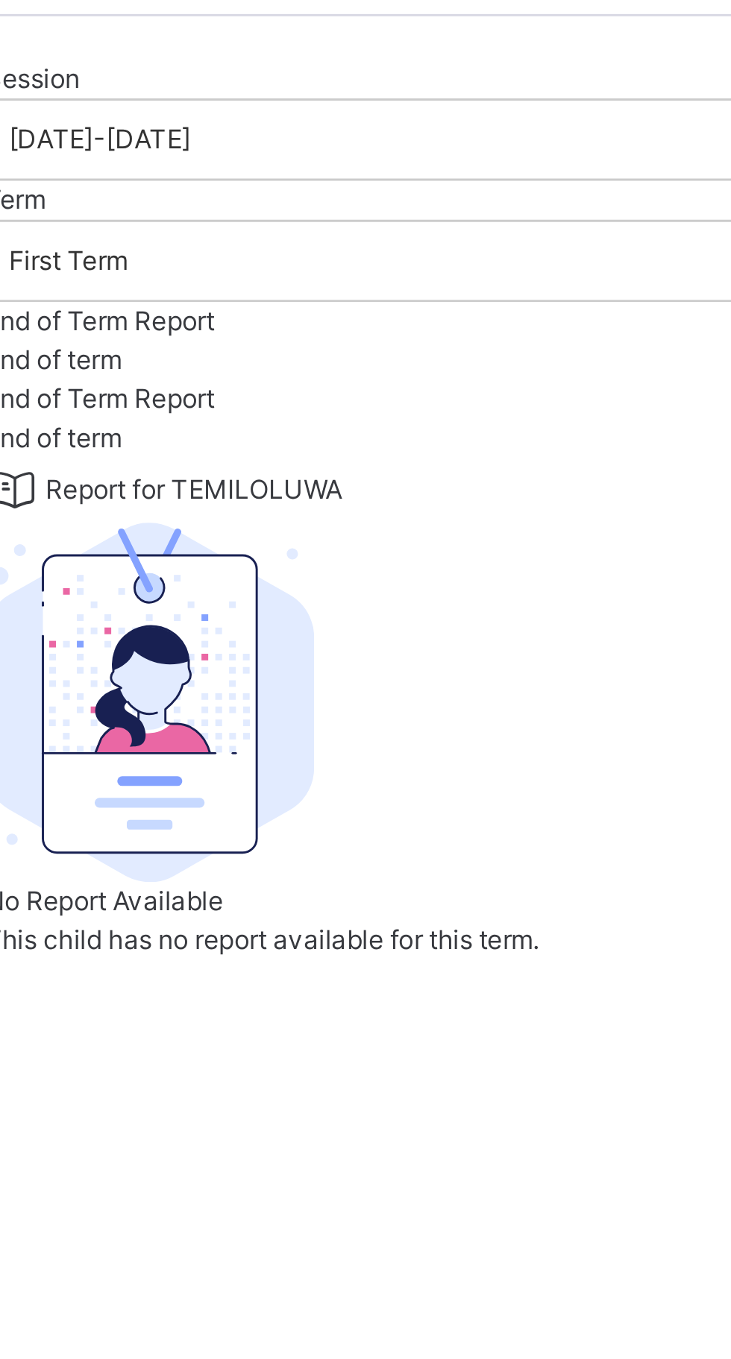
click at [278, 230] on span "Report for TEMILOLUWA" at bounding box center [251, 222] width 102 height 13
click at [230, 234] on div "Report for TEMILOLUWA" at bounding box center [455, 223] width 552 height 22
click at [227, 234] on div "Report for TEMILOLUWA" at bounding box center [455, 223] width 552 height 22
click at [200, 232] on icon at bounding box center [189, 223] width 21 height 18
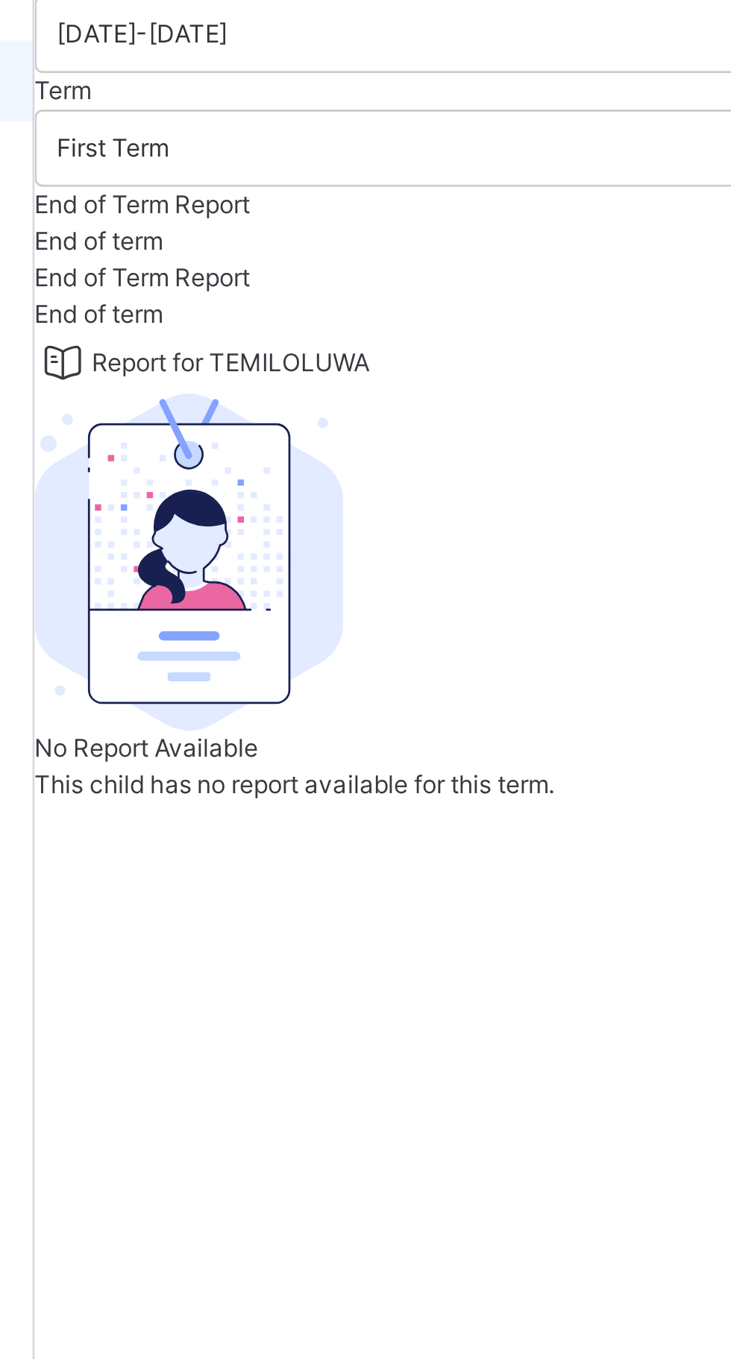
click at [281, 385] on div "Report for TEMILOLUWA No Report Available This child has no report available fo…" at bounding box center [455, 298] width 552 height 173
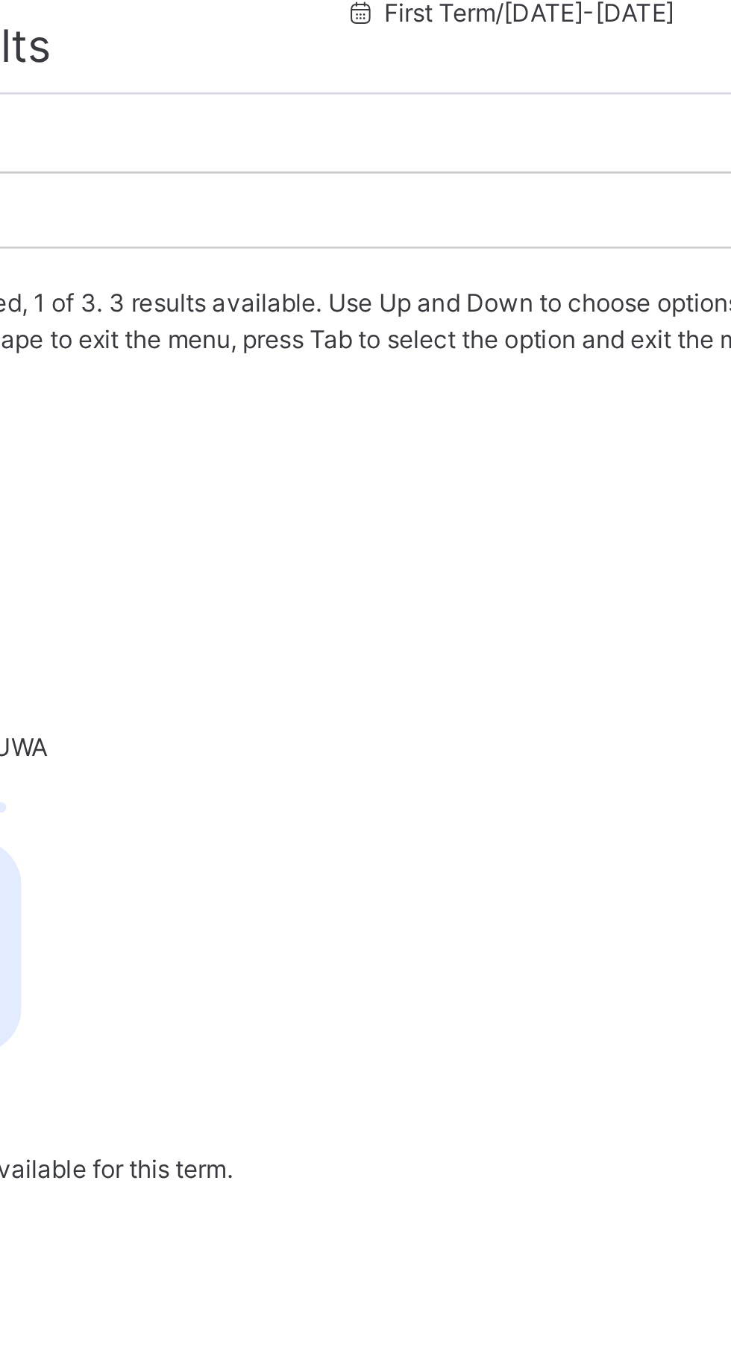
click at [461, 208] on div "Third Term" at bounding box center [455, 201] width 552 height 13
